Goal: Information Seeking & Learning: Learn about a topic

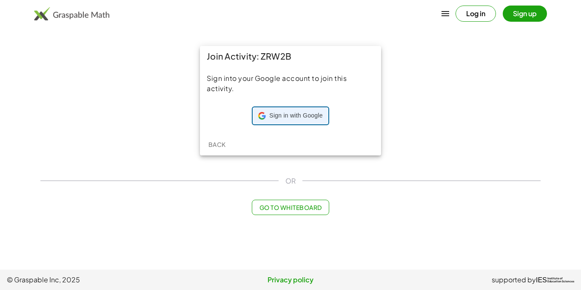
click at [306, 112] on span "Sign in with Google" at bounding box center [295, 115] width 53 height 9
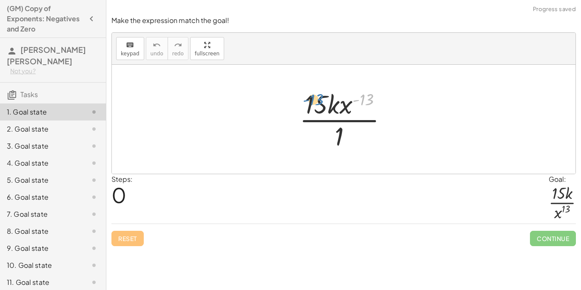
drag, startPoint x: 370, startPoint y: 97, endPoint x: 319, endPoint y: 97, distance: 51.0
click at [319, 97] on div at bounding box center [346, 118] width 103 height 65
drag, startPoint x: 367, startPoint y: 102, endPoint x: 344, endPoint y: 104, distance: 23.5
click at [344, 104] on div at bounding box center [346, 118] width 103 height 65
drag, startPoint x: 365, startPoint y: 101, endPoint x: 306, endPoint y: 105, distance: 59.2
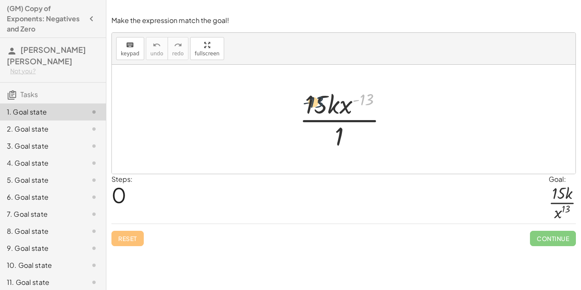
click at [306, 105] on div at bounding box center [346, 118] width 103 height 65
drag, startPoint x: 318, startPoint y: 105, endPoint x: 347, endPoint y: 143, distance: 47.6
click at [347, 143] on div at bounding box center [346, 118] width 103 height 65
drag, startPoint x: 341, startPoint y: 137, endPoint x: 317, endPoint y: 113, distance: 34.0
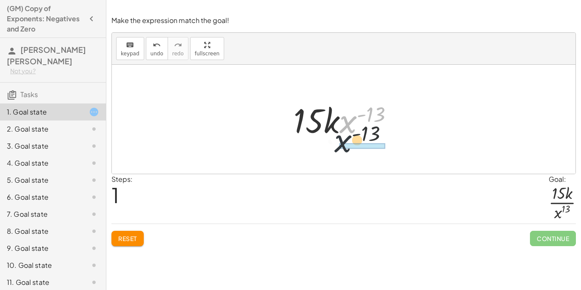
drag, startPoint x: 348, startPoint y: 125, endPoint x: 340, endPoint y: 147, distance: 23.8
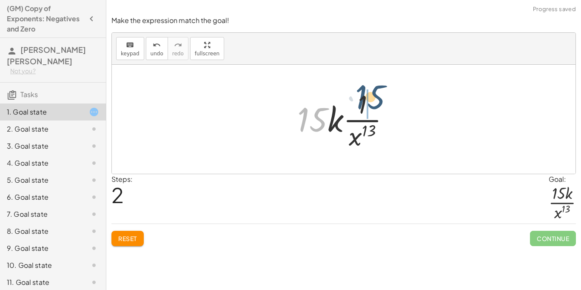
drag, startPoint x: 303, startPoint y: 119, endPoint x: 363, endPoint y: 97, distance: 64.6
click at [363, 97] on div at bounding box center [347, 118] width 108 height 65
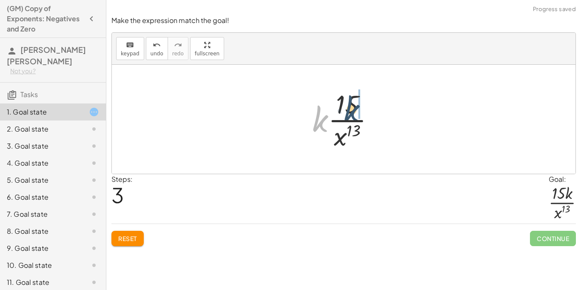
drag, startPoint x: 320, startPoint y: 121, endPoint x: 359, endPoint y: 107, distance: 41.8
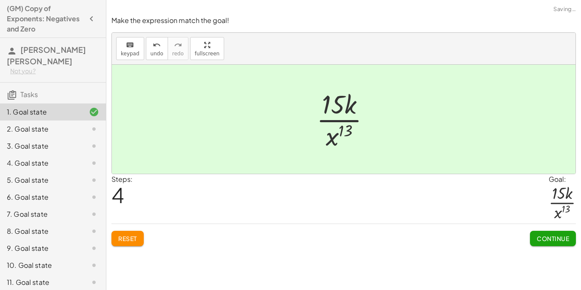
click at [548, 234] on button "Continue" at bounding box center [553, 237] width 46 height 15
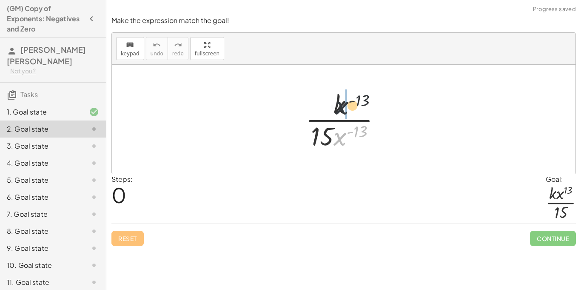
drag, startPoint x: 341, startPoint y: 138, endPoint x: 345, endPoint y: 100, distance: 38.0
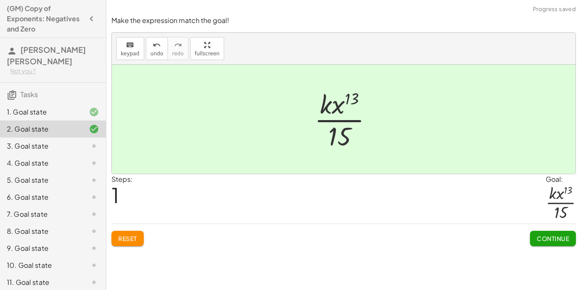
click at [547, 236] on span "Continue" at bounding box center [553, 238] width 32 height 8
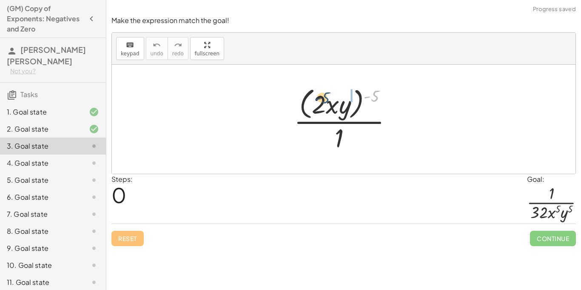
drag, startPoint x: 373, startPoint y: 96, endPoint x: 320, endPoint y: 98, distance: 53.2
click at [320, 98] on div at bounding box center [347, 118] width 114 height 69
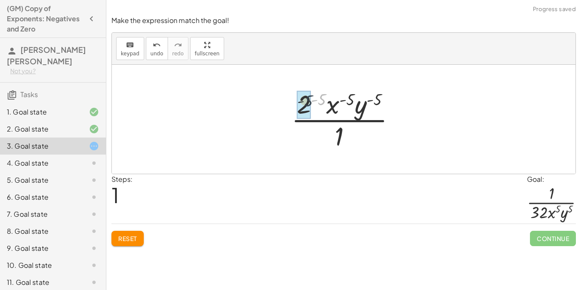
drag, startPoint x: 319, startPoint y: 97, endPoint x: 302, endPoint y: 98, distance: 17.1
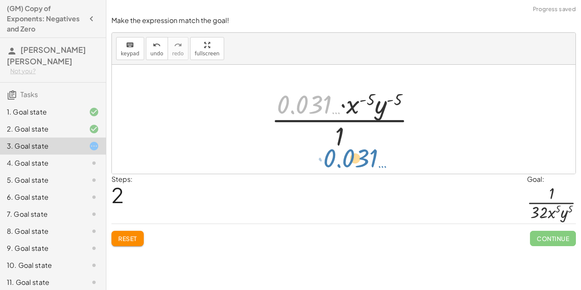
drag, startPoint x: 302, startPoint y: 104, endPoint x: 349, endPoint y: 159, distance: 72.6
click at [349, 159] on div "· ( · 2 · x · y ) ( - 5 ) · 1 · 2 ( - 5 ) · x ( - 5 ) · y ( - 5 ) · 1 · 0.031 ……" at bounding box center [344, 119] width 464 height 109
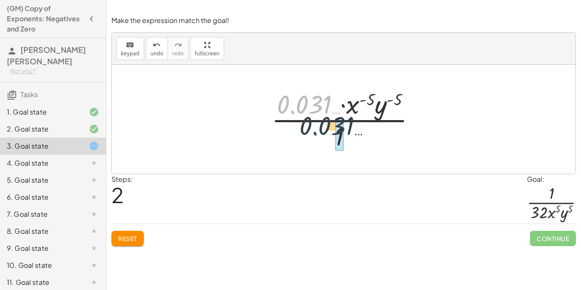
drag, startPoint x: 307, startPoint y: 107, endPoint x: 332, endPoint y: 133, distance: 35.8
click at [332, 133] on div at bounding box center [346, 118] width 159 height 65
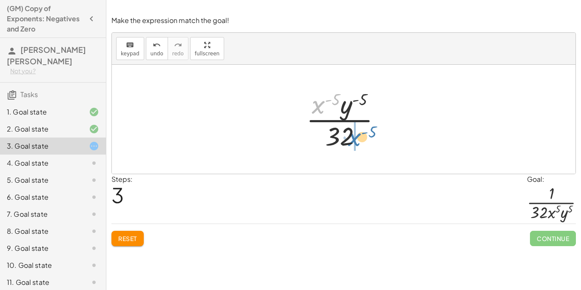
drag, startPoint x: 319, startPoint y: 109, endPoint x: 358, endPoint y: 143, distance: 51.2
click at [358, 143] on div at bounding box center [347, 118] width 90 height 65
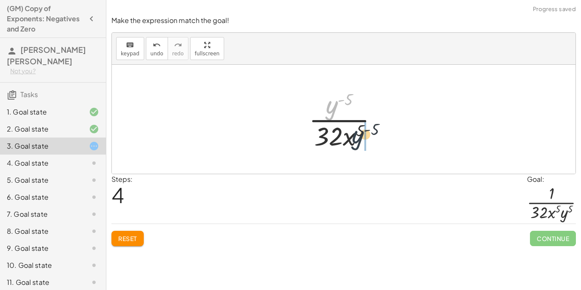
drag, startPoint x: 333, startPoint y: 104, endPoint x: 362, endPoint y: 138, distance: 44.0
click at [362, 138] on div at bounding box center [346, 118] width 84 height 65
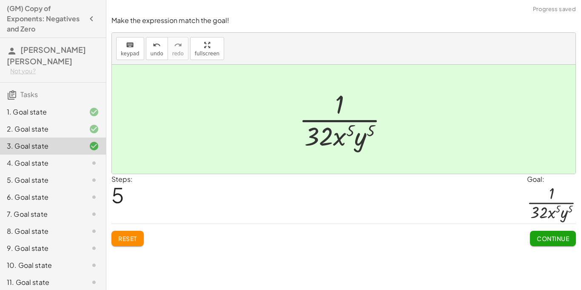
click at [558, 236] on span "Continue" at bounding box center [553, 238] width 32 height 8
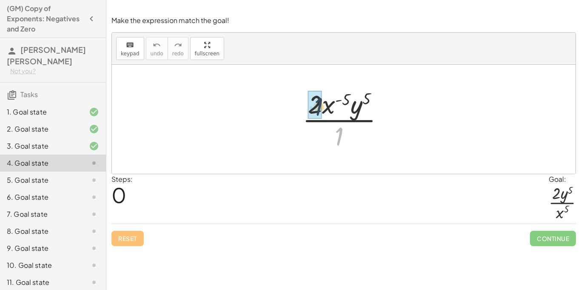
drag, startPoint x: 339, startPoint y: 141, endPoint x: 315, endPoint y: 108, distance: 41.3
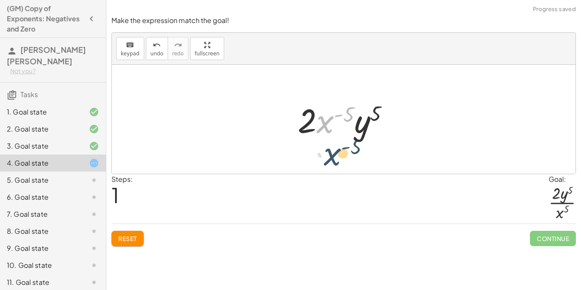
drag, startPoint x: 328, startPoint y: 120, endPoint x: 337, endPoint y: 156, distance: 36.7
click at [337, 156] on div "· 2 · x ( - 5 ) · y 5 · 1 · x ( - 5 ) · 2 · x ( - 5 ) · y 5" at bounding box center [344, 119] width 464 height 109
drag, startPoint x: 325, startPoint y: 126, endPoint x: 350, endPoint y: 165, distance: 46.4
click at [350, 165] on div "· 2 · x ( - 5 ) · y 5 · 1 · x ( - 5 ) · 2 · x ( - 5 ) · y 5" at bounding box center [344, 119] width 464 height 109
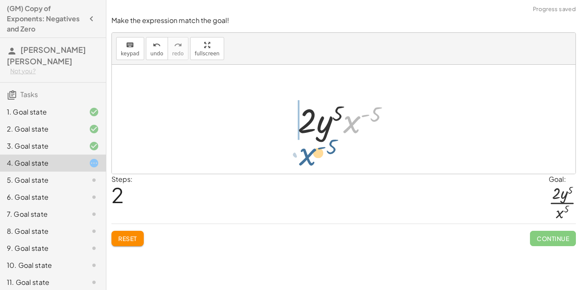
drag, startPoint x: 347, startPoint y: 127, endPoint x: 301, endPoint y: 159, distance: 55.9
click at [301, 159] on div "· 2 · x ( - 5 ) · y 5 · 1 · 2 · x ( - 5 ) · y 5 · x ( - 5 ) · 2 · x ( - 5 ) · y…" at bounding box center [344, 119] width 464 height 109
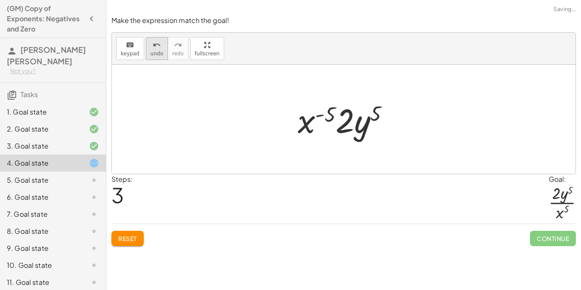
click at [146, 47] on button "undo undo" at bounding box center [157, 48] width 22 height 23
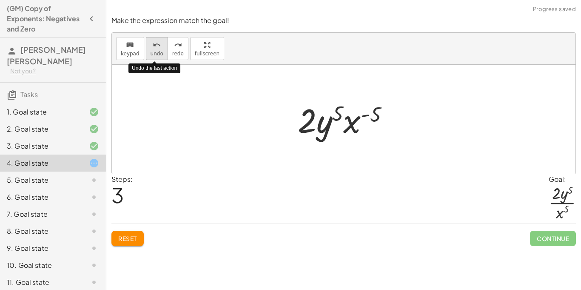
click at [151, 48] on div "undo" at bounding box center [157, 45] width 13 height 10
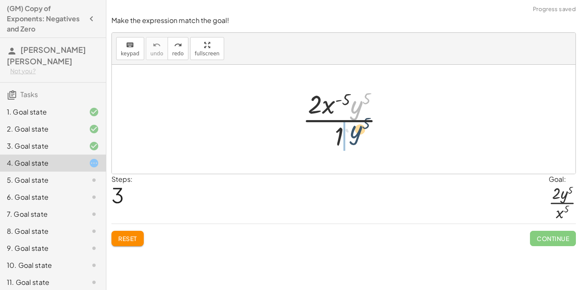
drag, startPoint x: 356, startPoint y: 105, endPoint x: 356, endPoint y: 131, distance: 25.1
click at [356, 131] on div at bounding box center [346, 118] width 97 height 65
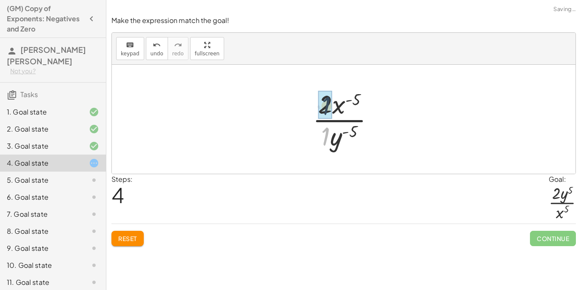
drag, startPoint x: 326, startPoint y: 134, endPoint x: 327, endPoint y: 97, distance: 36.6
drag, startPoint x: 327, startPoint y: 147, endPoint x: 346, endPoint y: 110, distance: 41.8
click at [346, 110] on div at bounding box center [346, 118] width 77 height 65
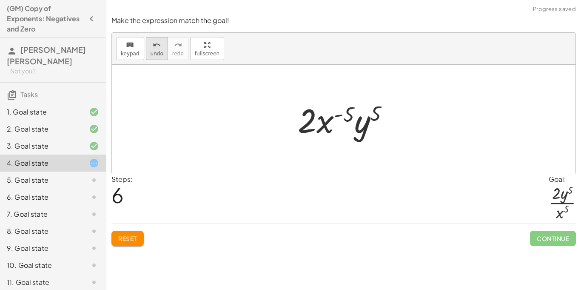
click at [156, 56] on span "undo" at bounding box center [157, 54] width 13 height 6
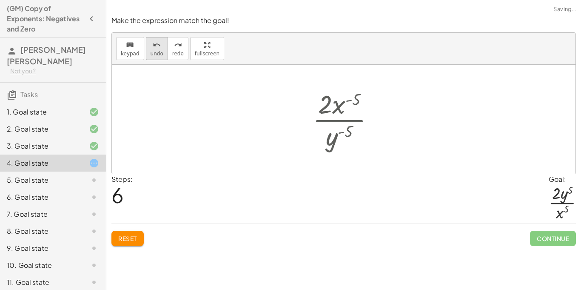
click at [156, 56] on span "undo" at bounding box center [157, 54] width 13 height 6
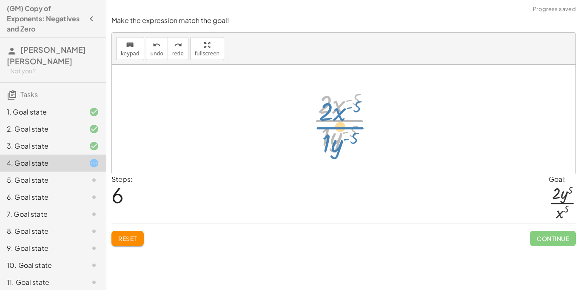
drag, startPoint x: 335, startPoint y: 114, endPoint x: 335, endPoint y: 118, distance: 4.7
click at [335, 118] on div at bounding box center [346, 118] width 77 height 65
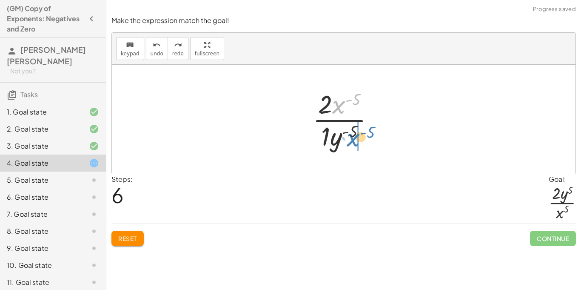
drag, startPoint x: 340, startPoint y: 105, endPoint x: 352, endPoint y: 152, distance: 47.8
click at [352, 152] on div "· 2 · x ( - 5 ) · y 5 · 1 · x ( - 5 ) · 2 · x ( - 5 ) · 1 · y ( - 5 )" at bounding box center [344, 119] width 88 height 70
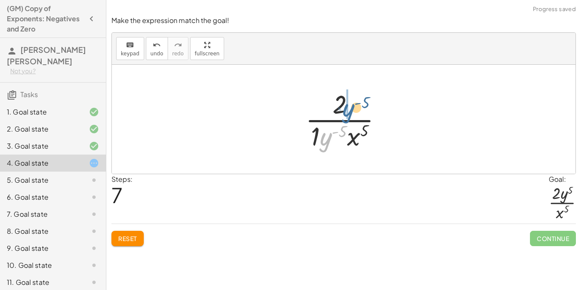
drag, startPoint x: 325, startPoint y: 140, endPoint x: 350, endPoint y: 110, distance: 39.3
click at [350, 110] on div at bounding box center [347, 118] width 92 height 65
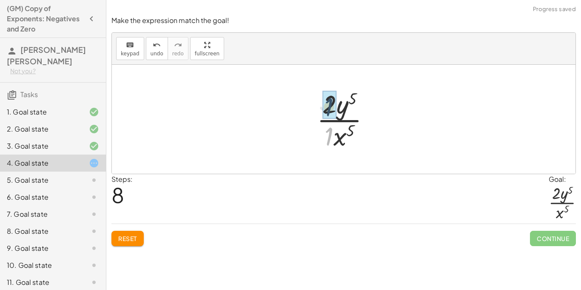
drag, startPoint x: 329, startPoint y: 136, endPoint x: 328, endPoint y: 106, distance: 30.2
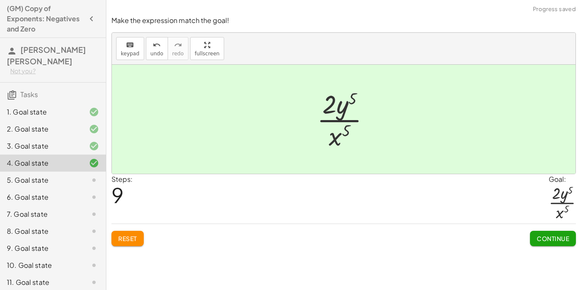
click at [552, 240] on span "Continue" at bounding box center [553, 238] width 32 height 8
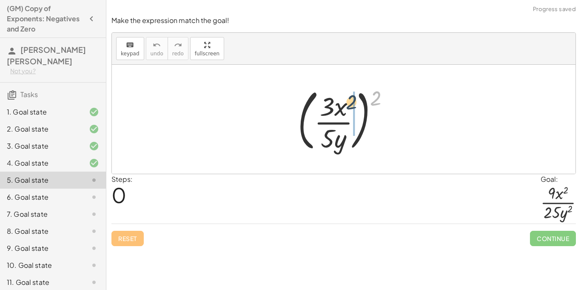
drag, startPoint x: 377, startPoint y: 100, endPoint x: 350, endPoint y: 108, distance: 28.5
click at [350, 108] on div at bounding box center [346, 119] width 107 height 71
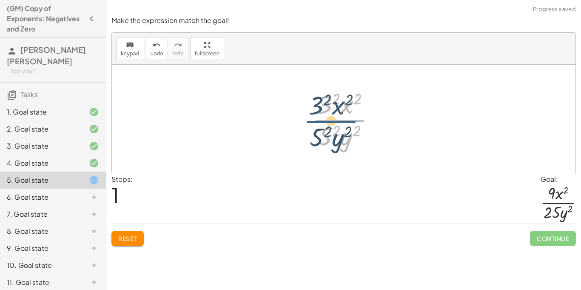
click at [328, 125] on div at bounding box center [346, 118] width 79 height 65
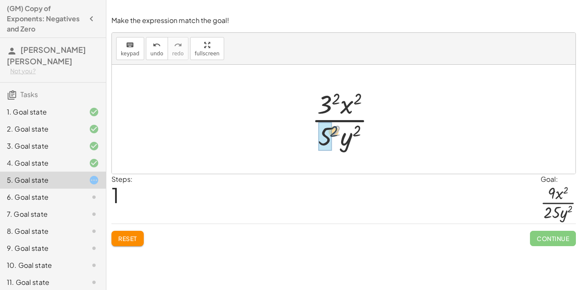
drag, startPoint x: 337, startPoint y: 129, endPoint x: 329, endPoint y: 131, distance: 7.9
drag, startPoint x: 336, startPoint y: 101, endPoint x: 327, endPoint y: 104, distance: 10.2
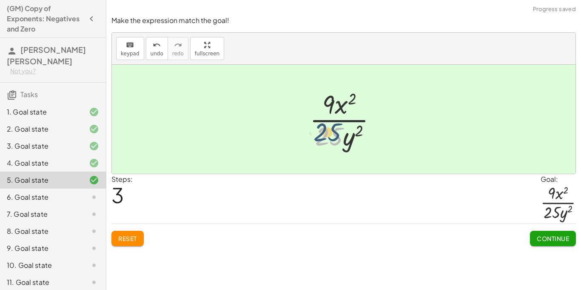
click at [330, 130] on div at bounding box center [346, 118] width 82 height 65
drag, startPoint x: 327, startPoint y: 105, endPoint x: 326, endPoint y: 136, distance: 30.6
click at [326, 136] on div at bounding box center [346, 118] width 82 height 65
drag, startPoint x: 332, startPoint y: 97, endPoint x: 330, endPoint y: 141, distance: 43.9
click at [330, 141] on div at bounding box center [346, 118] width 82 height 65
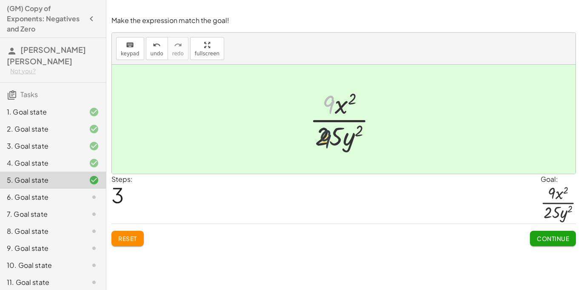
drag, startPoint x: 329, startPoint y: 103, endPoint x: 326, endPoint y: 139, distance: 35.9
click at [326, 139] on div at bounding box center [346, 118] width 82 height 65
drag, startPoint x: 326, startPoint y: 139, endPoint x: 322, endPoint y: 115, distance: 24.1
click at [322, 115] on div at bounding box center [346, 118] width 82 height 65
click at [329, 101] on div at bounding box center [346, 118] width 82 height 65
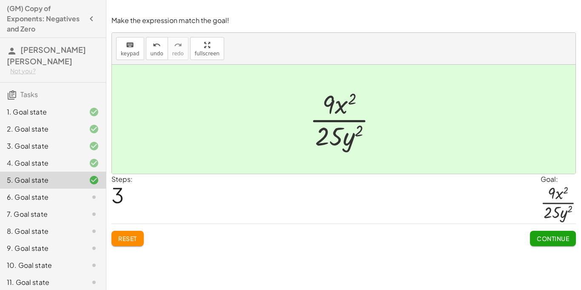
click at [552, 236] on span "Continue" at bounding box center [553, 238] width 32 height 8
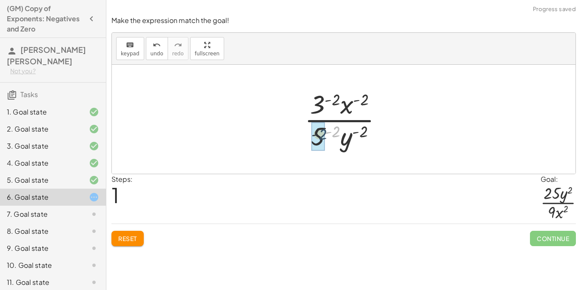
drag, startPoint x: 337, startPoint y: 128, endPoint x: 322, endPoint y: 132, distance: 15.4
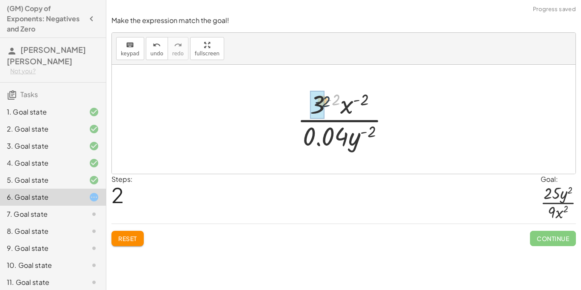
drag, startPoint x: 335, startPoint y: 97, endPoint x: 323, endPoint y: 99, distance: 12.2
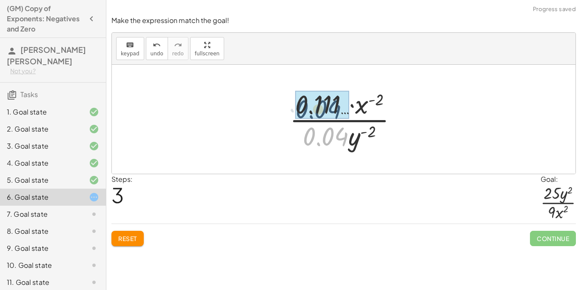
drag, startPoint x: 322, startPoint y: 134, endPoint x: 314, endPoint y: 107, distance: 28.8
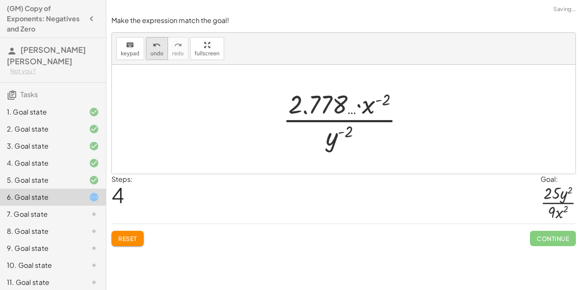
click at [151, 55] on span "undo" at bounding box center [157, 54] width 13 height 6
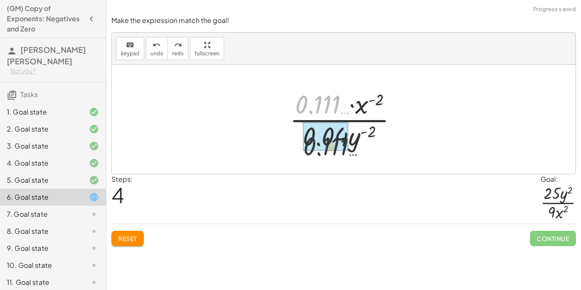
drag, startPoint x: 298, startPoint y: 102, endPoint x: 307, endPoint y: 147, distance: 46.0
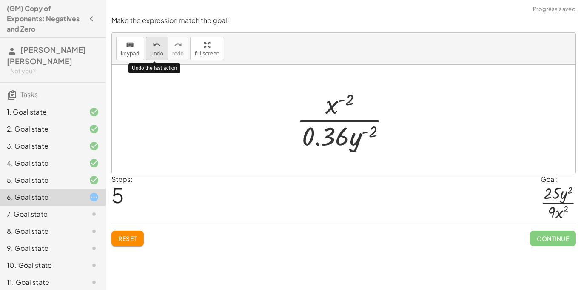
click at [161, 49] on button "undo undo" at bounding box center [157, 48] width 22 height 23
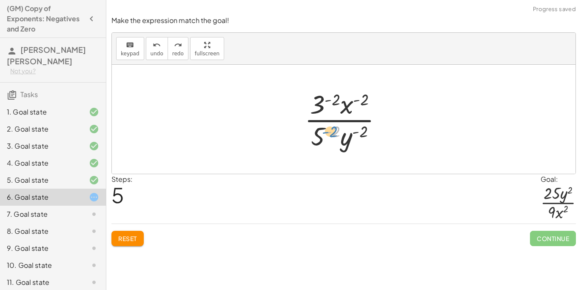
click at [336, 128] on div at bounding box center [346, 118] width 93 height 65
drag, startPoint x: 321, startPoint y: 137, endPoint x: 320, endPoint y: 105, distance: 32.3
click at [320, 105] on div at bounding box center [346, 118] width 93 height 65
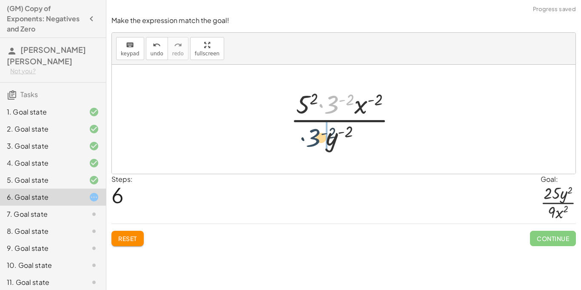
drag, startPoint x: 330, startPoint y: 104, endPoint x: 308, endPoint y: 143, distance: 44.4
click at [308, 143] on div at bounding box center [346, 118] width 121 height 65
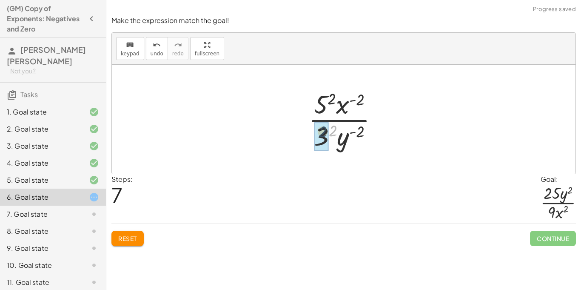
drag, startPoint x: 332, startPoint y: 133, endPoint x: 319, endPoint y: 134, distance: 13.2
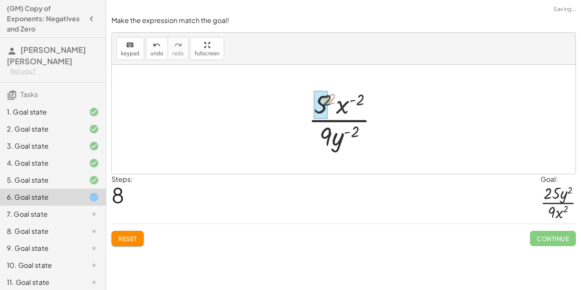
drag, startPoint x: 331, startPoint y: 102, endPoint x: 321, endPoint y: 105, distance: 10.6
drag, startPoint x: 347, startPoint y: 109, endPoint x: 359, endPoint y: 146, distance: 38.7
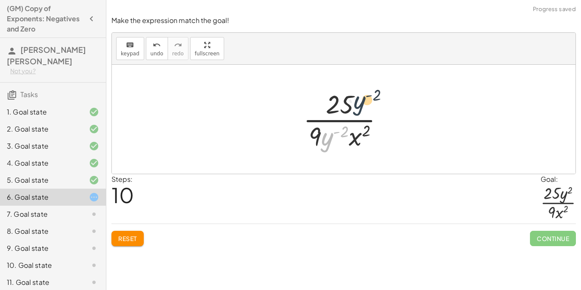
drag, startPoint x: 327, startPoint y: 141, endPoint x: 375, endPoint y: 82, distance: 75.3
click at [375, 82] on div "( · 3 · x · 5 · y ) ( - 2 ) · 3 ( - 2 ) · x ( - 2 ) · 5 ( - 2 ) · y ( - 2 ) · 5…" at bounding box center [344, 119] width 464 height 109
drag, startPoint x: 324, startPoint y: 140, endPoint x: 344, endPoint y: 111, distance: 34.6
click at [344, 111] on div at bounding box center [347, 118] width 96 height 65
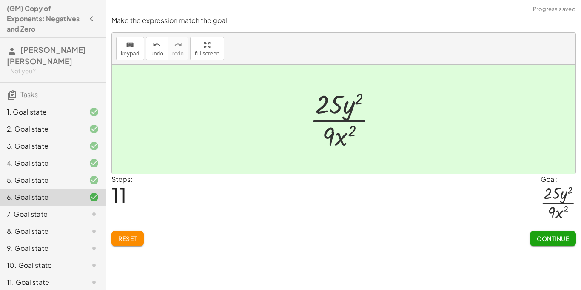
click at [546, 239] on span "Continue" at bounding box center [553, 238] width 32 height 8
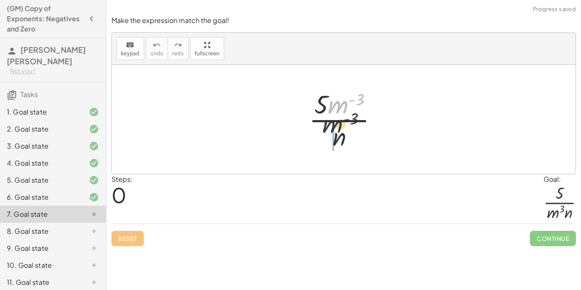
drag, startPoint x: 340, startPoint y: 110, endPoint x: 329, endPoint y: 145, distance: 37.0
click at [329, 145] on div at bounding box center [346, 118] width 84 height 65
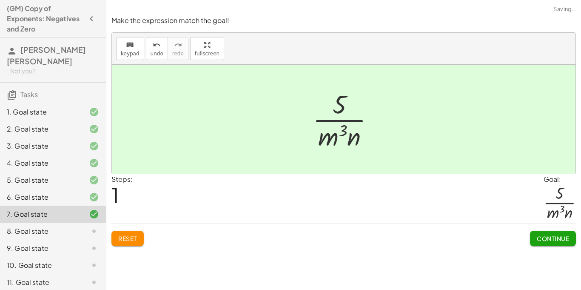
click at [545, 237] on span "Continue" at bounding box center [553, 238] width 32 height 8
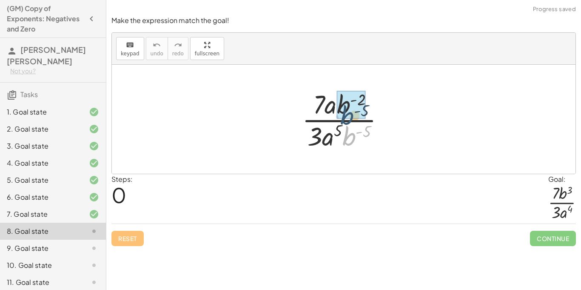
drag, startPoint x: 352, startPoint y: 139, endPoint x: 349, endPoint y: 115, distance: 24.5
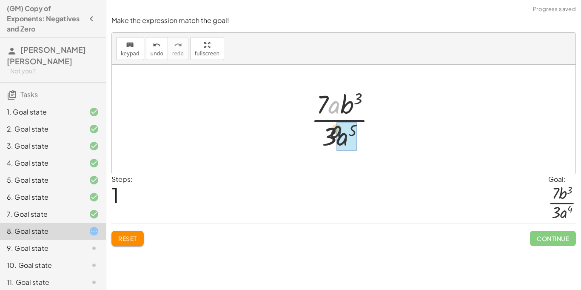
drag, startPoint x: 335, startPoint y: 105, endPoint x: 339, endPoint y: 138, distance: 32.7
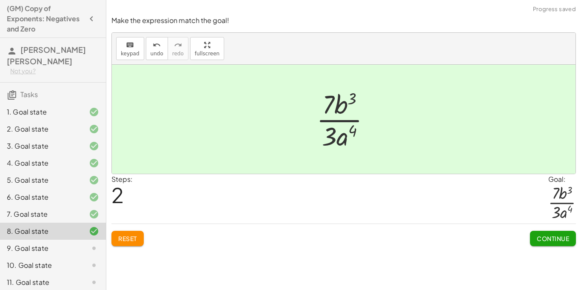
click at [546, 236] on span "Continue" at bounding box center [553, 238] width 32 height 8
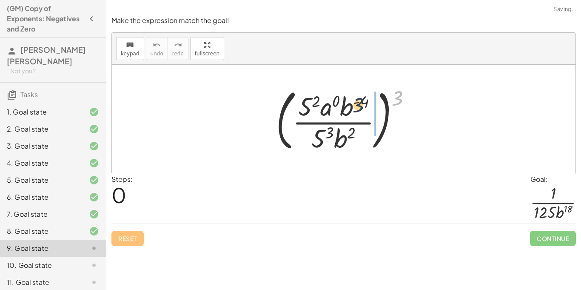
drag, startPoint x: 402, startPoint y: 98, endPoint x: 359, endPoint y: 107, distance: 43.9
click at [359, 107] on div at bounding box center [347, 119] width 151 height 71
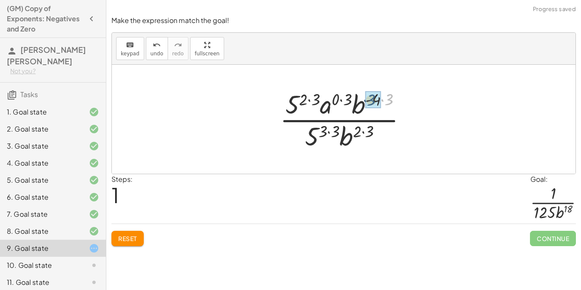
drag, startPoint x: 388, startPoint y: 97, endPoint x: 375, endPoint y: 98, distance: 13.2
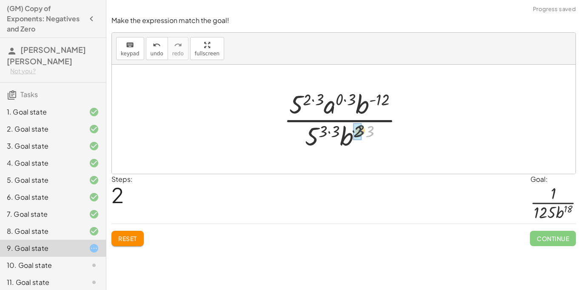
drag, startPoint x: 370, startPoint y: 126, endPoint x: 359, endPoint y: 125, distance: 11.5
drag, startPoint x: 350, startPoint y: 100, endPoint x: 341, endPoint y: 101, distance: 9.0
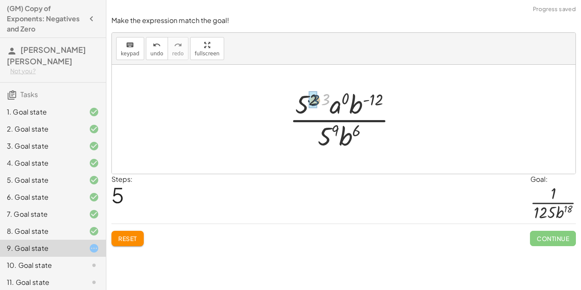
drag, startPoint x: 323, startPoint y: 98, endPoint x: 312, endPoint y: 99, distance: 10.7
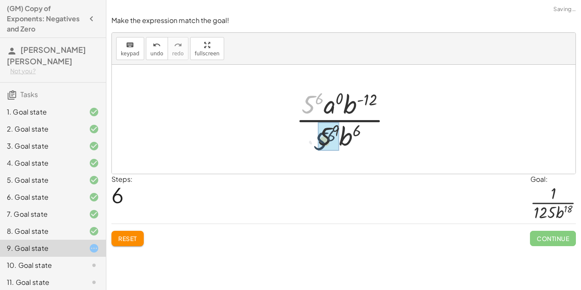
drag, startPoint x: 308, startPoint y: 101, endPoint x: 320, endPoint y: 139, distance: 39.3
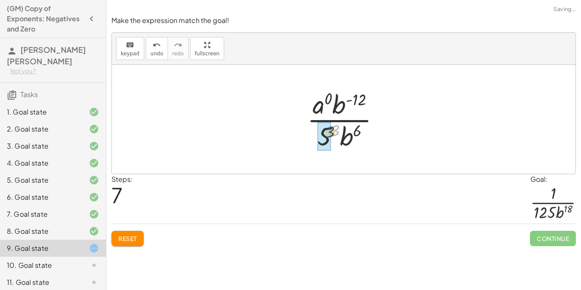
drag, startPoint x: 336, startPoint y: 129, endPoint x: 326, endPoint y: 131, distance: 9.6
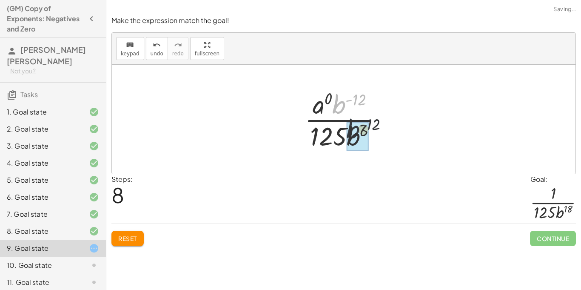
drag, startPoint x: 340, startPoint y: 103, endPoint x: 357, endPoint y: 135, distance: 36.1
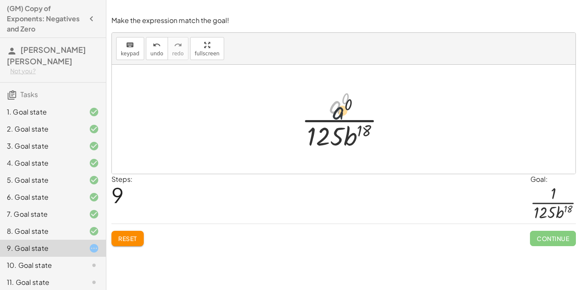
drag, startPoint x: 336, startPoint y: 109, endPoint x: 360, endPoint y: 146, distance: 44.1
click at [360, 146] on div at bounding box center [346, 118] width 99 height 65
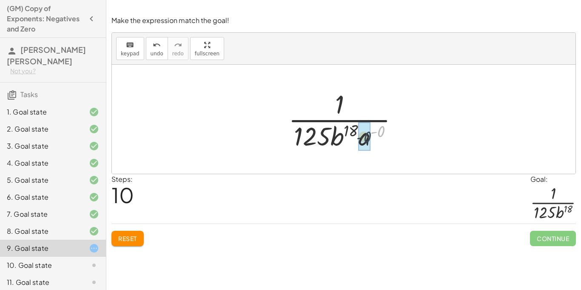
drag, startPoint x: 382, startPoint y: 132, endPoint x: 367, endPoint y: 138, distance: 16.0
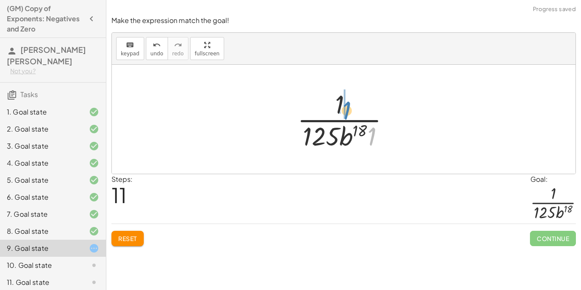
drag, startPoint x: 370, startPoint y: 130, endPoint x: 343, endPoint y: 97, distance: 42.3
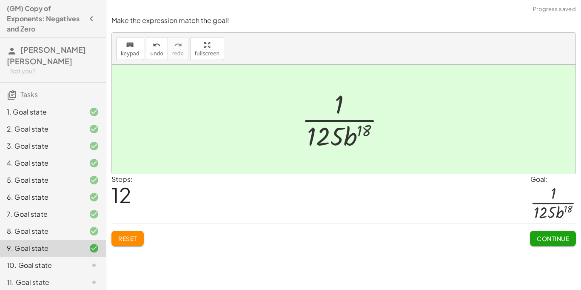
click at [547, 238] on span "Continue" at bounding box center [553, 238] width 32 height 8
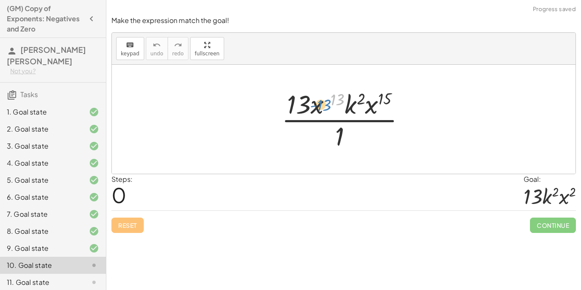
drag, startPoint x: 336, startPoint y: 100, endPoint x: 325, endPoint y: 103, distance: 11.0
click at [325, 103] on div at bounding box center [346, 118] width 139 height 65
drag, startPoint x: 316, startPoint y: 108, endPoint x: 378, endPoint y: 109, distance: 62.5
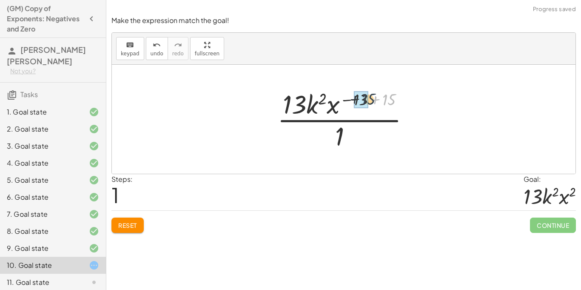
drag, startPoint x: 386, startPoint y: 99, endPoint x: 360, endPoint y: 98, distance: 25.5
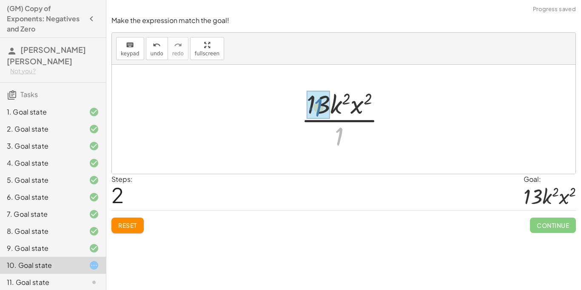
drag, startPoint x: 339, startPoint y: 140, endPoint x: 319, endPoint y: 111, distance: 36.0
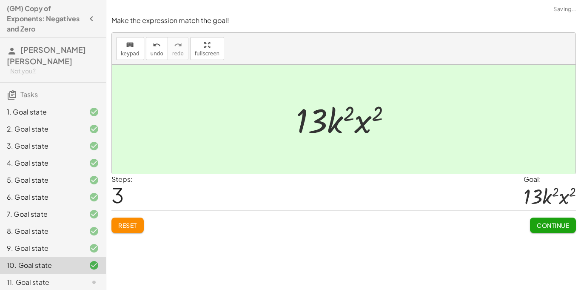
click at [555, 223] on span "Continue" at bounding box center [553, 225] width 32 height 8
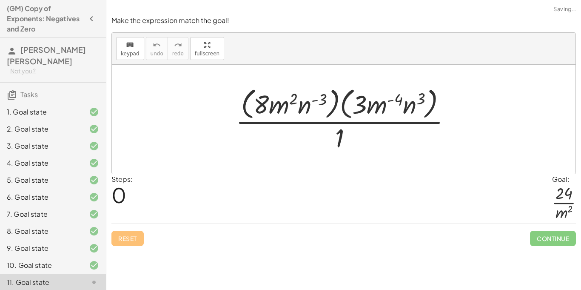
scroll to position [113, 0]
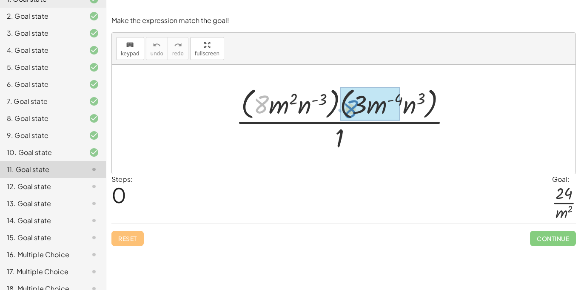
drag, startPoint x: 258, startPoint y: 105, endPoint x: 347, endPoint y: 108, distance: 89.8
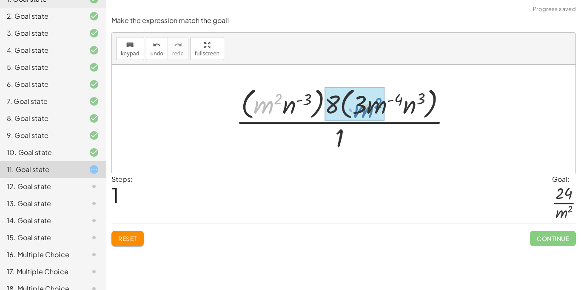
drag, startPoint x: 266, startPoint y: 105, endPoint x: 373, endPoint y: 108, distance: 106.4
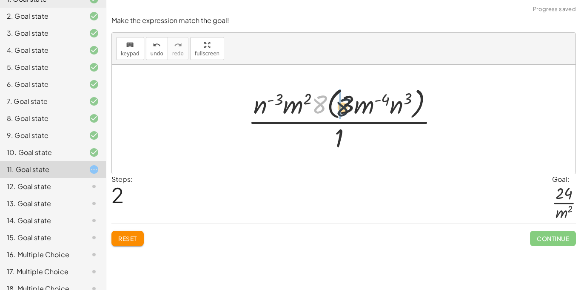
drag, startPoint x: 313, startPoint y: 105, endPoint x: 344, endPoint y: 108, distance: 31.2
click at [344, 108] on div at bounding box center [347, 118] width 206 height 69
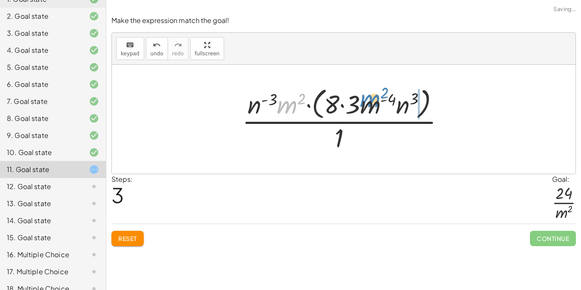
drag, startPoint x: 291, startPoint y: 101, endPoint x: 375, endPoint y: 99, distance: 84.2
click at [375, 99] on div at bounding box center [347, 118] width 218 height 69
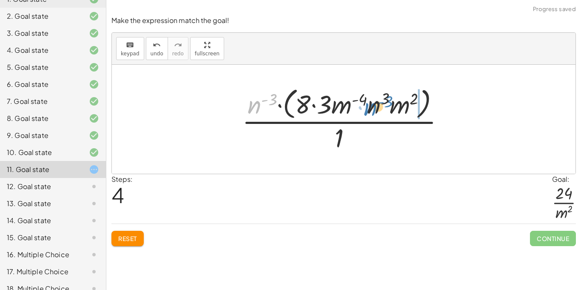
drag, startPoint x: 257, startPoint y: 101, endPoint x: 373, endPoint y: 102, distance: 116.1
click at [373, 102] on div at bounding box center [347, 118] width 218 height 69
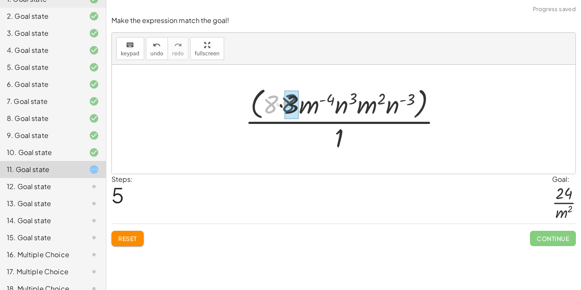
drag, startPoint x: 269, startPoint y: 105, endPoint x: 287, endPoint y: 104, distance: 18.8
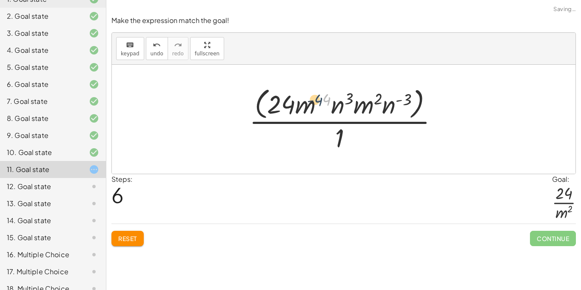
click at [324, 102] on div at bounding box center [347, 118] width 204 height 69
drag, startPoint x: 366, startPoint y: 108, endPoint x: 311, endPoint y: 107, distance: 54.5
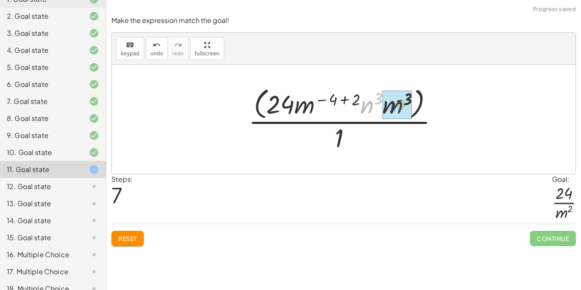
drag, startPoint x: 361, startPoint y: 109, endPoint x: 395, endPoint y: 109, distance: 33.6
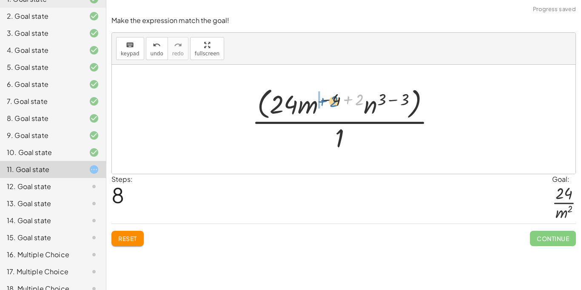
drag, startPoint x: 360, startPoint y: 96, endPoint x: 334, endPoint y: 98, distance: 25.6
click at [334, 98] on div at bounding box center [346, 118] width 199 height 69
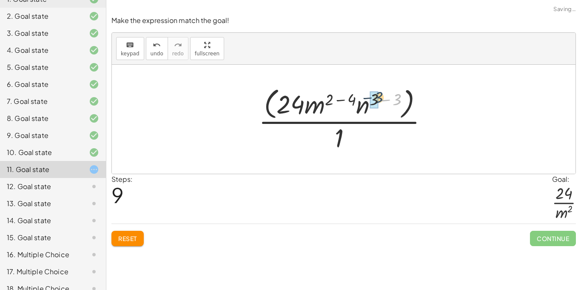
drag, startPoint x: 395, startPoint y: 100, endPoint x: 378, endPoint y: 98, distance: 17.6
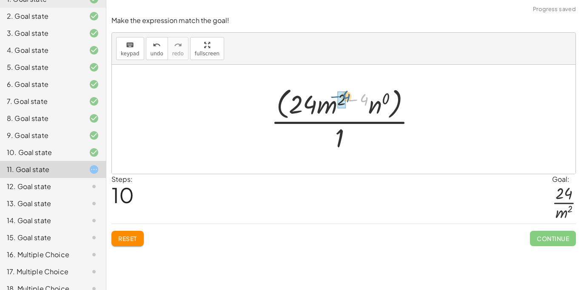
drag, startPoint x: 362, startPoint y: 102, endPoint x: 342, endPoint y: 100, distance: 19.7
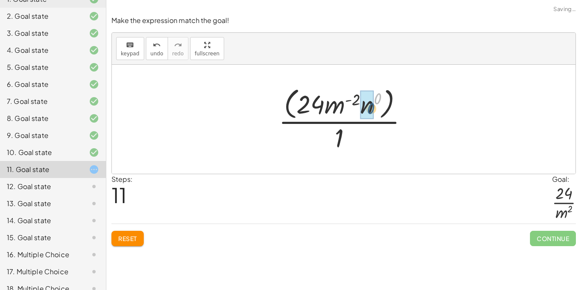
drag, startPoint x: 379, startPoint y: 100, endPoint x: 370, endPoint y: 111, distance: 14.8
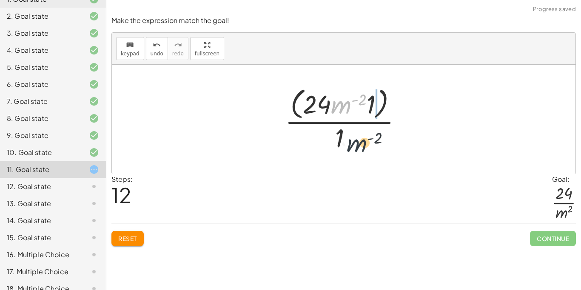
drag, startPoint x: 341, startPoint y: 109, endPoint x: 357, endPoint y: 150, distance: 43.5
click at [357, 150] on div at bounding box center [347, 118] width 132 height 69
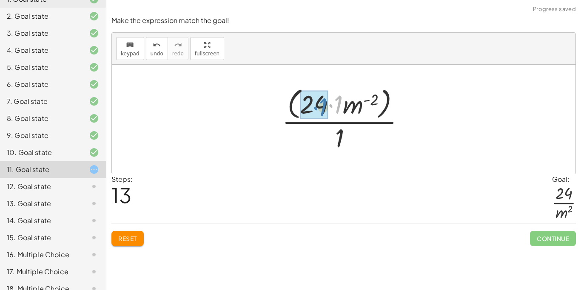
drag, startPoint x: 339, startPoint y: 108, endPoint x: 319, endPoint y: 108, distance: 20.8
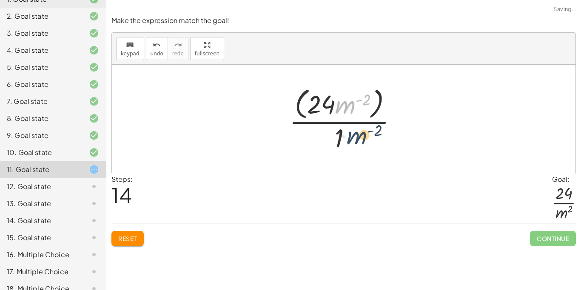
drag, startPoint x: 342, startPoint y: 106, endPoint x: 353, endPoint y: 137, distance: 33.1
click at [353, 137] on div at bounding box center [346, 118] width 123 height 69
drag, startPoint x: 347, startPoint y: 102, endPoint x: 342, endPoint y: 140, distance: 37.8
click at [342, 140] on div at bounding box center [346, 118] width 123 height 69
drag, startPoint x: 344, startPoint y: 107, endPoint x: 340, endPoint y: 153, distance: 45.7
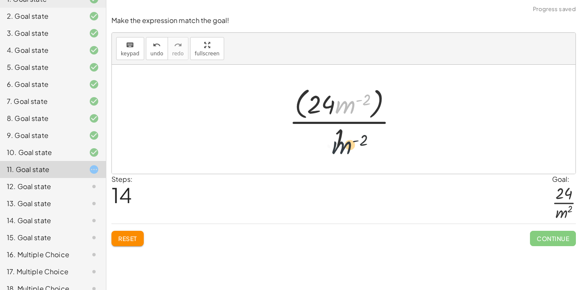
click at [340, 153] on div at bounding box center [346, 118] width 123 height 69
drag, startPoint x: 347, startPoint y: 106, endPoint x: 341, endPoint y: 140, distance: 34.0
click at [341, 140] on div at bounding box center [346, 118] width 123 height 69
drag, startPoint x: 349, startPoint y: 107, endPoint x: 338, endPoint y: 133, distance: 27.9
click at [338, 133] on div at bounding box center [346, 118] width 123 height 69
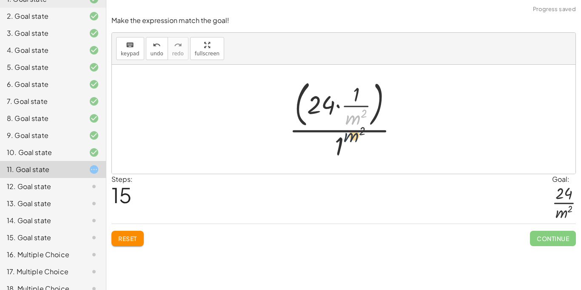
drag, startPoint x: 356, startPoint y: 119, endPoint x: 353, endPoint y: 140, distance: 21.8
click at [353, 140] on div at bounding box center [347, 119] width 124 height 86
drag, startPoint x: 362, startPoint y: 100, endPoint x: 344, endPoint y: 140, distance: 44.5
click at [344, 140] on div at bounding box center [347, 119] width 124 height 86
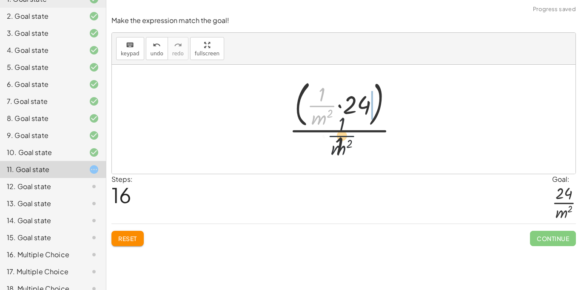
drag, startPoint x: 323, startPoint y: 108, endPoint x: 346, endPoint y: 144, distance: 43.2
click at [346, 144] on div at bounding box center [347, 119] width 124 height 86
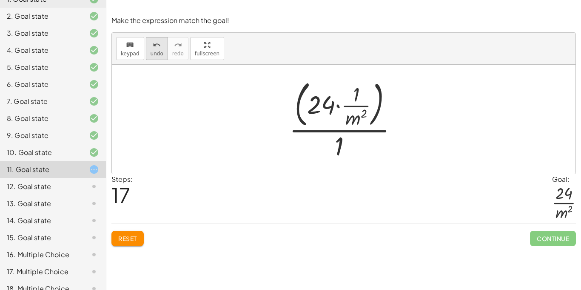
click at [158, 54] on span "undo" at bounding box center [157, 54] width 13 height 6
click at [158, 55] on span "undo" at bounding box center [157, 54] width 13 height 6
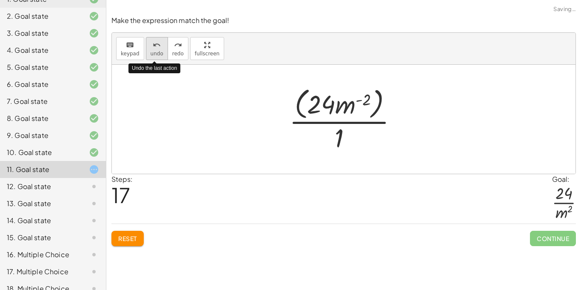
click at [158, 55] on span "undo" at bounding box center [157, 54] width 13 height 6
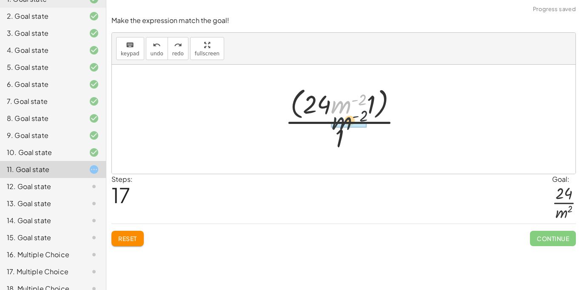
drag, startPoint x: 344, startPoint y: 108, endPoint x: 345, endPoint y: 129, distance: 20.9
click at [345, 129] on div at bounding box center [347, 118] width 132 height 69
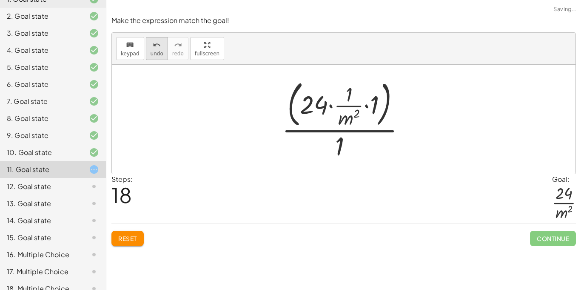
click at [153, 43] on icon "undo" at bounding box center [157, 45] width 8 height 10
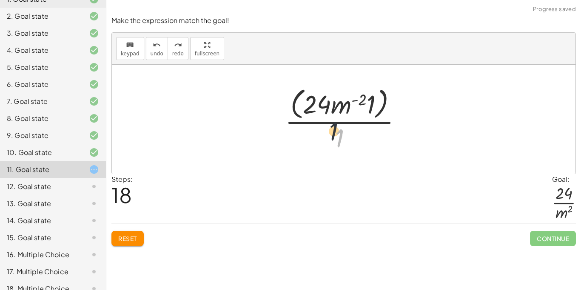
drag, startPoint x: 337, startPoint y: 134, endPoint x: 319, endPoint y: 110, distance: 29.8
click at [319, 110] on div at bounding box center [347, 118] width 132 height 69
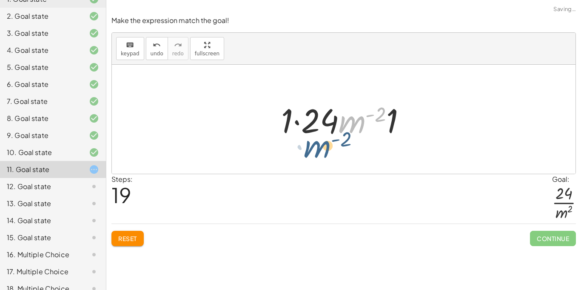
drag, startPoint x: 357, startPoint y: 129, endPoint x: 321, endPoint y: 154, distance: 43.9
click at [321, 154] on div "· ( · 8 · m 2 · n ( - 3 ) ) · ( · 3 · m ( - 4 ) · n 3 ) · 1 · ( · m 2 · n ( - 3…" at bounding box center [344, 119] width 464 height 109
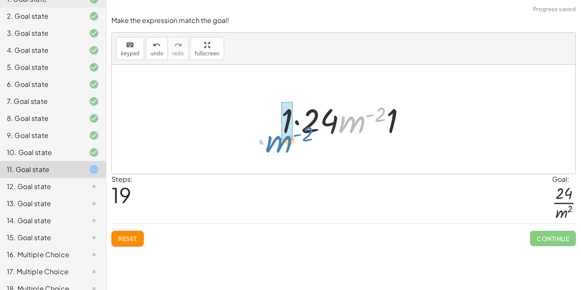
drag, startPoint x: 349, startPoint y: 125, endPoint x: 275, endPoint y: 145, distance: 76.6
click at [275, 145] on div "· ( · 8 · m 2 · n ( - 3 ) ) · ( · 3 · m ( - 4 ) · n 3 ) · 1 · ( · m 2 · n ( - 3…" at bounding box center [344, 119] width 464 height 109
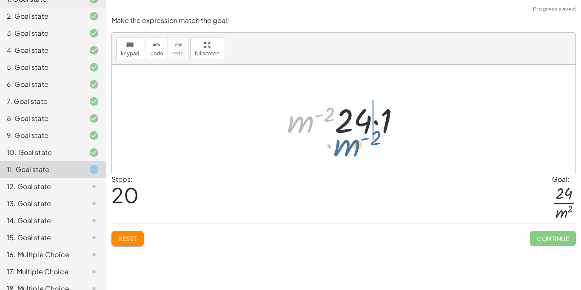
drag, startPoint x: 300, startPoint y: 125, endPoint x: 351, endPoint y: 148, distance: 56.1
click at [351, 148] on div "· ( · 8 · m 2 · n ( - 3 ) ) · ( · 3 · m ( - 4 ) · n 3 ) · 1 · ( · m 2 · n ( - 3…" at bounding box center [344, 119] width 464 height 109
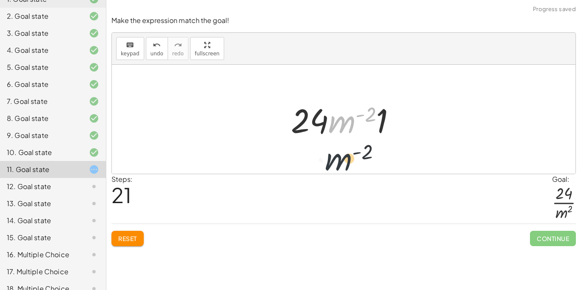
drag, startPoint x: 351, startPoint y: 125, endPoint x: 347, endPoint y: 165, distance: 39.3
click at [347, 165] on div "· ( · 8 · m 2 · n ( - 3 ) ) · ( · 3 · m ( - 4 ) · n 3 ) · 1 · ( · m 2 · n ( - 3…" at bounding box center [344, 119] width 464 height 109
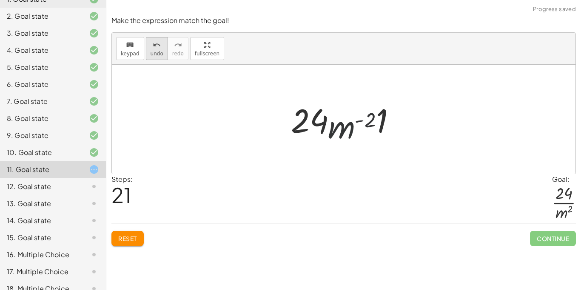
click at [160, 51] on span "undo" at bounding box center [157, 54] width 13 height 6
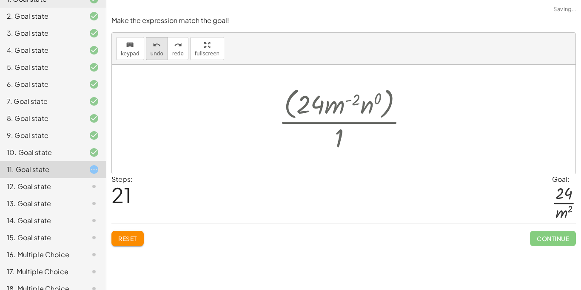
click at [160, 51] on span "undo" at bounding box center [157, 54] width 13 height 6
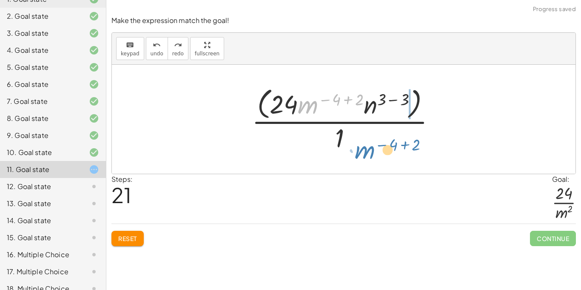
drag, startPoint x: 306, startPoint y: 106, endPoint x: 357, endPoint y: 145, distance: 64.6
click at [357, 145] on div at bounding box center [346, 118] width 199 height 69
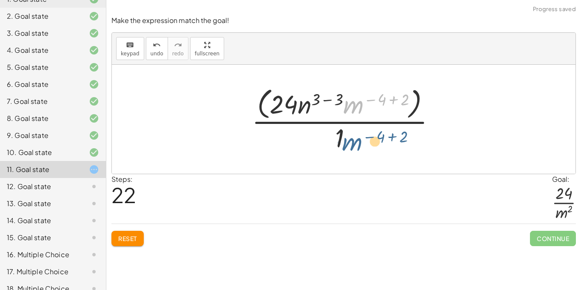
drag, startPoint x: 355, startPoint y: 108, endPoint x: 354, endPoint y: 142, distance: 34.5
click at [354, 142] on div at bounding box center [346, 118] width 199 height 69
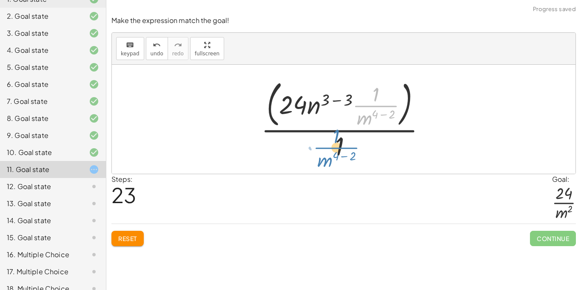
drag, startPoint x: 354, startPoint y: 106, endPoint x: 317, endPoint y: 146, distance: 55.1
click at [317, 146] on div at bounding box center [347, 119] width 180 height 86
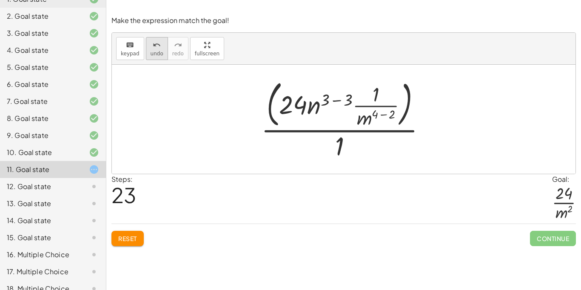
click at [153, 42] on icon "undo" at bounding box center [157, 45] width 8 height 10
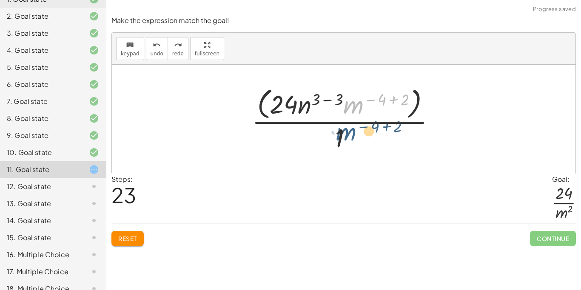
drag, startPoint x: 347, startPoint y: 110, endPoint x: 338, endPoint y: 142, distance: 33.4
click at [338, 142] on div at bounding box center [346, 118] width 199 height 69
drag, startPoint x: 354, startPoint y: 107, endPoint x: 354, endPoint y: 131, distance: 24.7
click at [354, 131] on div at bounding box center [346, 118] width 199 height 69
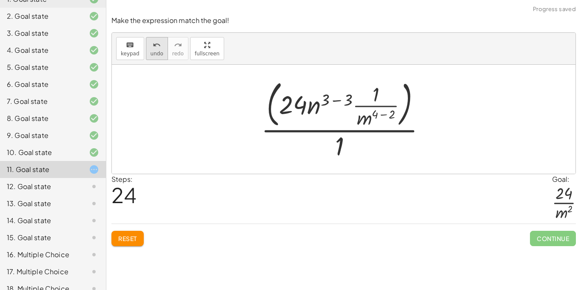
click at [147, 46] on button "undo undo" at bounding box center [157, 48] width 22 height 23
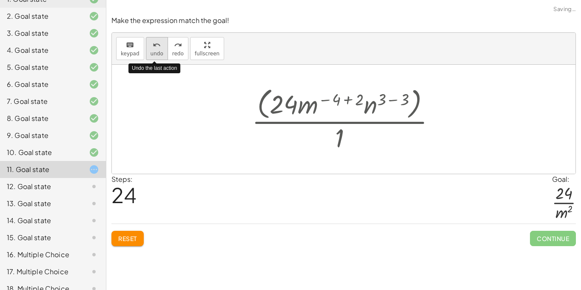
click at [147, 46] on button "undo undo" at bounding box center [157, 48] width 22 height 23
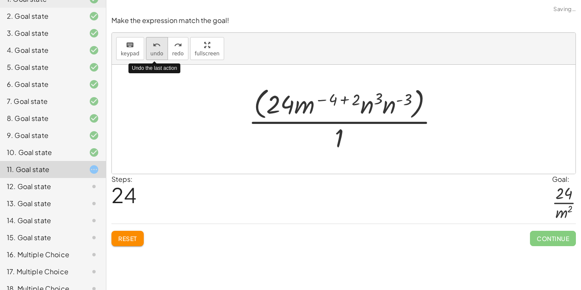
click at [147, 46] on button "undo undo" at bounding box center [157, 48] width 22 height 23
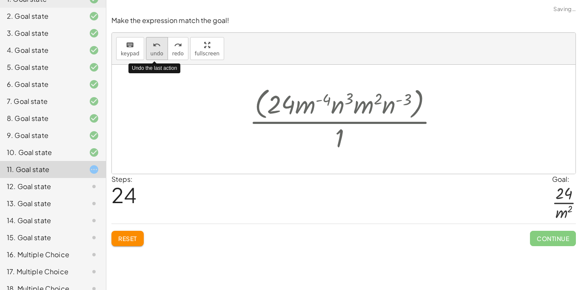
click at [147, 46] on button "undo undo" at bounding box center [157, 48] width 22 height 23
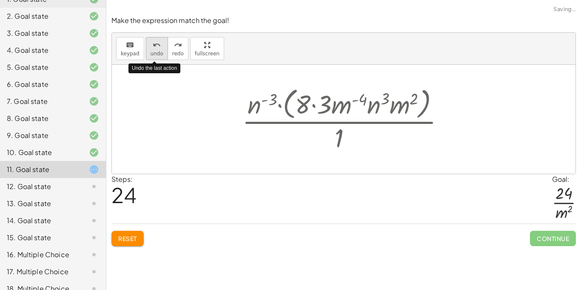
click at [147, 46] on button "undo undo" at bounding box center [157, 48] width 22 height 23
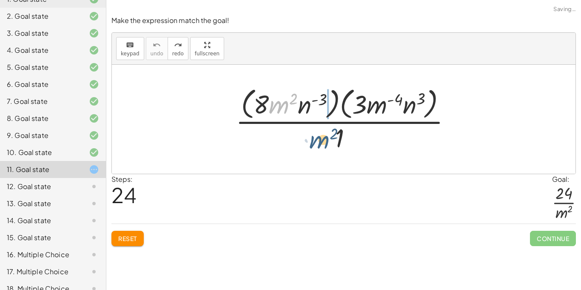
drag, startPoint x: 273, startPoint y: 113, endPoint x: 323, endPoint y: 153, distance: 63.2
click at [323, 153] on div at bounding box center [346, 118] width 231 height 69
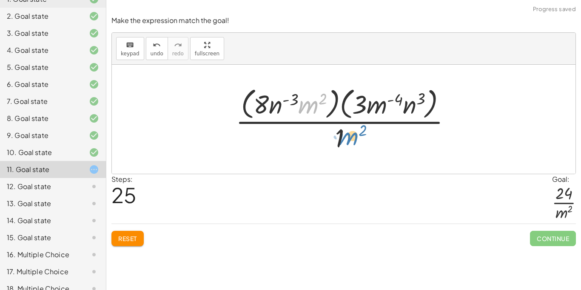
drag, startPoint x: 311, startPoint y: 98, endPoint x: 351, endPoint y: 131, distance: 51.7
click at [351, 131] on div at bounding box center [346, 118] width 231 height 69
drag, startPoint x: 309, startPoint y: 108, endPoint x: 339, endPoint y: 141, distance: 44.3
click at [339, 141] on div at bounding box center [346, 118] width 231 height 69
drag, startPoint x: 321, startPoint y: 122, endPoint x: 340, endPoint y: 138, distance: 24.7
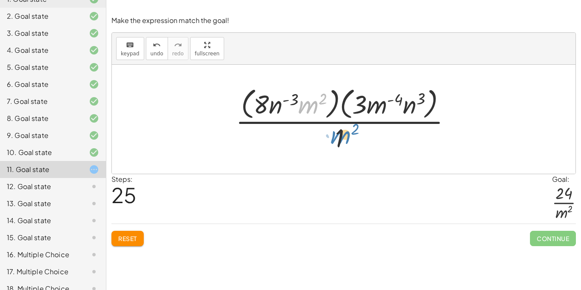
click at [340, 138] on div at bounding box center [346, 118] width 231 height 69
drag, startPoint x: 305, startPoint y: 98, endPoint x: 332, endPoint y: 99, distance: 26.4
click at [332, 99] on div at bounding box center [346, 118] width 231 height 69
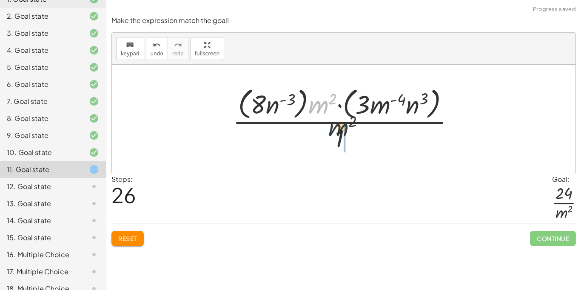
drag, startPoint x: 320, startPoint y: 102, endPoint x: 351, endPoint y: 138, distance: 47.6
click at [351, 138] on div at bounding box center [346, 118] width 237 height 69
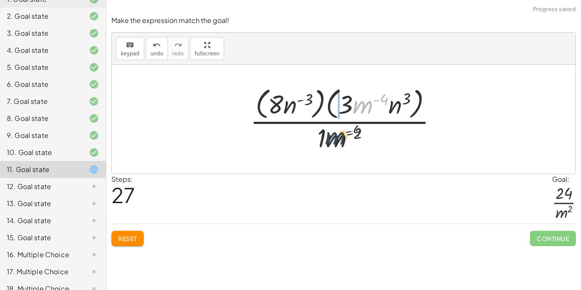
drag, startPoint x: 365, startPoint y: 106, endPoint x: 331, endPoint y: 143, distance: 50.9
click at [331, 143] on div at bounding box center [347, 118] width 202 height 69
drag, startPoint x: 353, startPoint y: 105, endPoint x: 328, endPoint y: 104, distance: 25.1
click at [328, 104] on div at bounding box center [347, 118] width 202 height 69
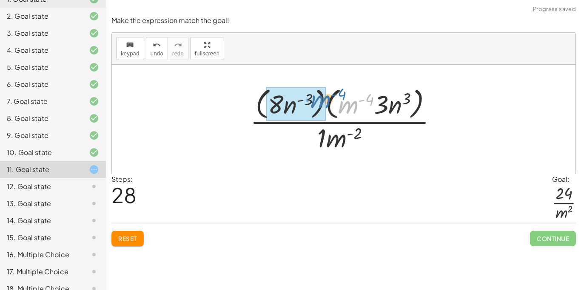
drag, startPoint x: 347, startPoint y: 105, endPoint x: 318, endPoint y: 100, distance: 29.4
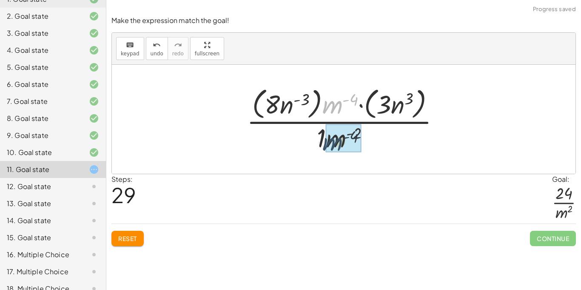
drag, startPoint x: 326, startPoint y: 102, endPoint x: 329, endPoint y: 134, distance: 32.0
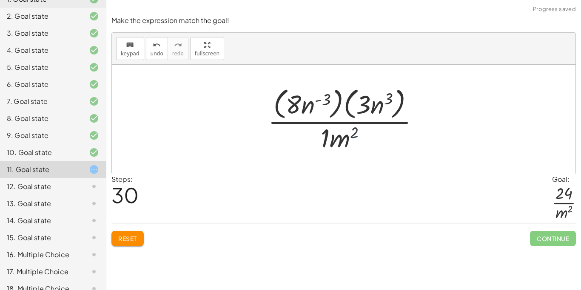
click at [354, 134] on div at bounding box center [347, 118] width 167 height 69
drag, startPoint x: 329, startPoint y: 99, endPoint x: 315, endPoint y: 102, distance: 14.3
click at [315, 102] on div at bounding box center [347, 118] width 167 height 69
click at [390, 95] on div at bounding box center [347, 118] width 167 height 69
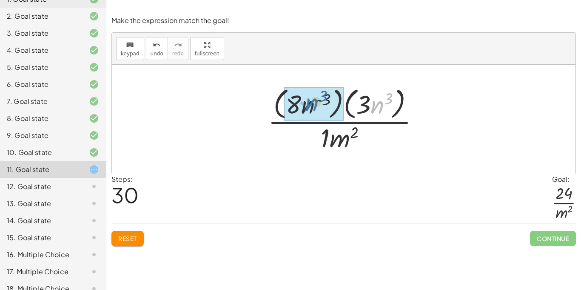
drag, startPoint x: 378, startPoint y: 106, endPoint x: 307, endPoint y: 105, distance: 71.0
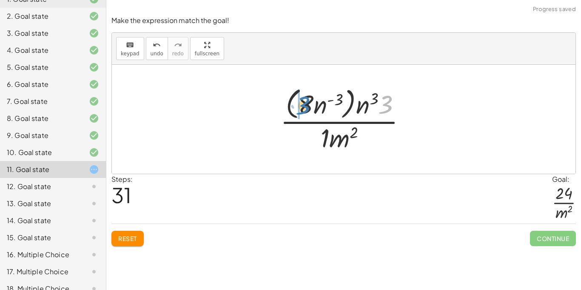
drag, startPoint x: 384, startPoint y: 112, endPoint x: 304, endPoint y: 113, distance: 80.8
click at [304, 113] on div at bounding box center [346, 118] width 141 height 69
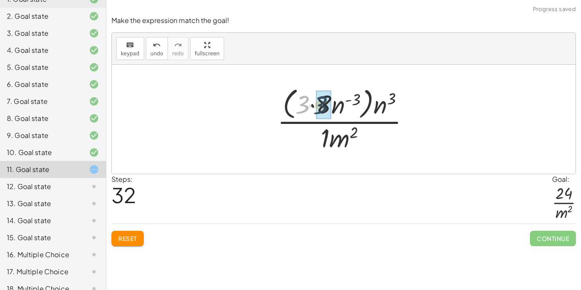
drag, startPoint x: 299, startPoint y: 108, endPoint x: 317, endPoint y: 109, distance: 18.3
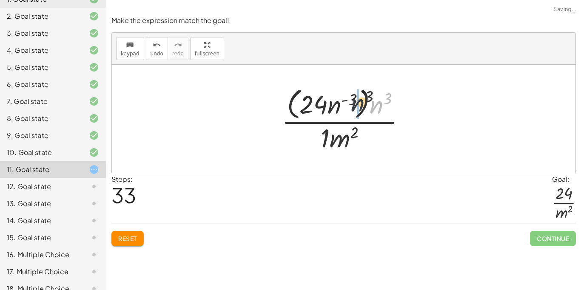
drag, startPoint x: 376, startPoint y: 110, endPoint x: 344, endPoint y: 106, distance: 32.1
click at [344, 106] on div at bounding box center [346, 118] width 139 height 69
drag, startPoint x: 364, startPoint y: 105, endPoint x: 344, endPoint y: 104, distance: 20.1
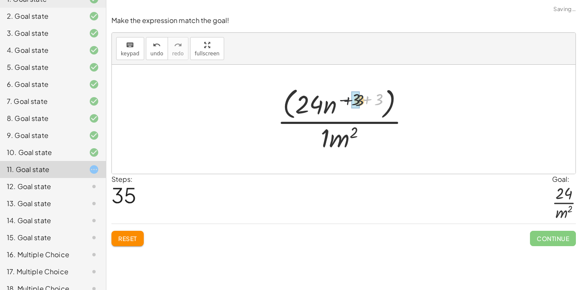
drag, startPoint x: 378, startPoint y: 100, endPoint x: 356, endPoint y: 101, distance: 21.3
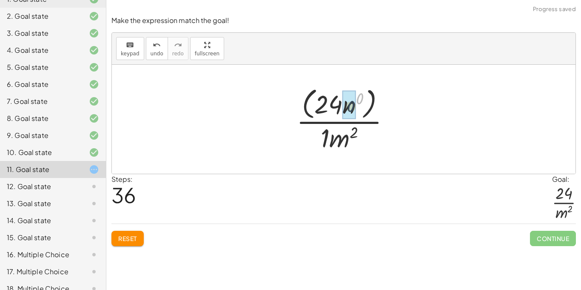
drag, startPoint x: 360, startPoint y: 101, endPoint x: 351, endPoint y: 109, distance: 12.4
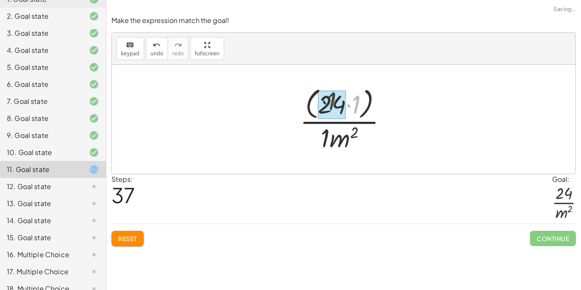
drag, startPoint x: 356, startPoint y: 114, endPoint x: 345, endPoint y: 120, distance: 12.6
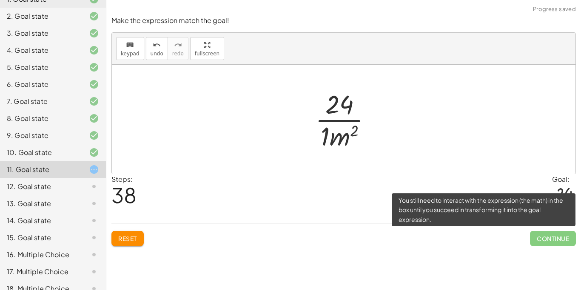
click at [546, 236] on span "Continue" at bounding box center [553, 237] width 46 height 15
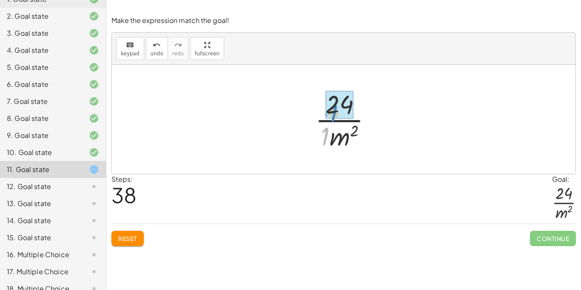
drag, startPoint x: 327, startPoint y: 134, endPoint x: 336, endPoint y: 109, distance: 26.1
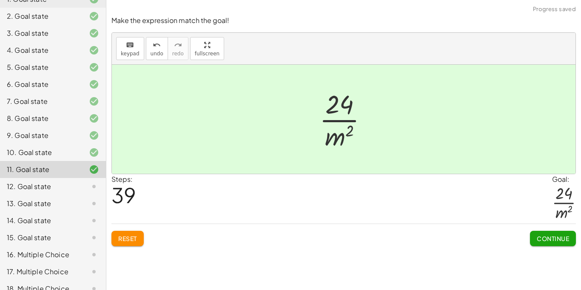
click at [538, 239] on span "Continue" at bounding box center [553, 238] width 32 height 8
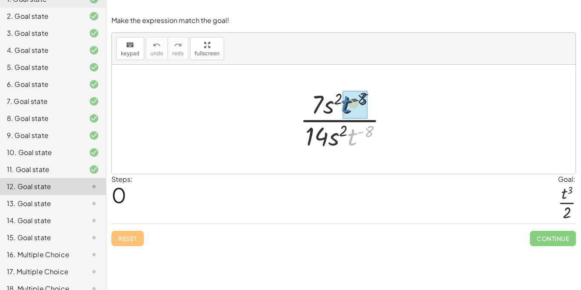
drag, startPoint x: 353, startPoint y: 139, endPoint x: 345, endPoint y: 106, distance: 33.9
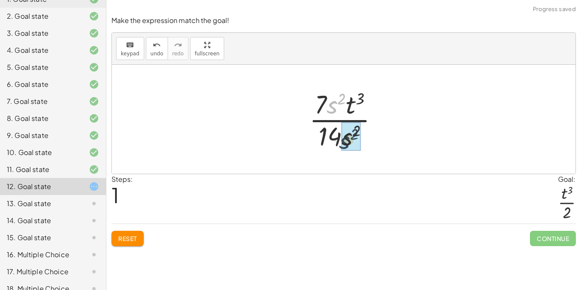
drag, startPoint x: 330, startPoint y: 106, endPoint x: 344, endPoint y: 145, distance: 42.1
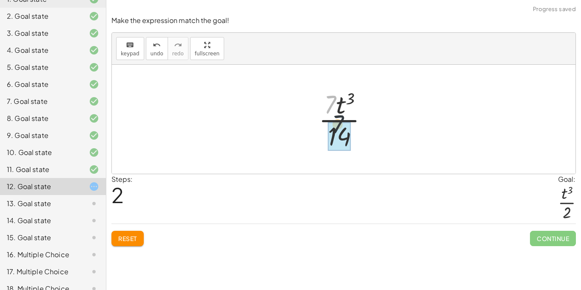
drag, startPoint x: 327, startPoint y: 113, endPoint x: 336, endPoint y: 137, distance: 24.9
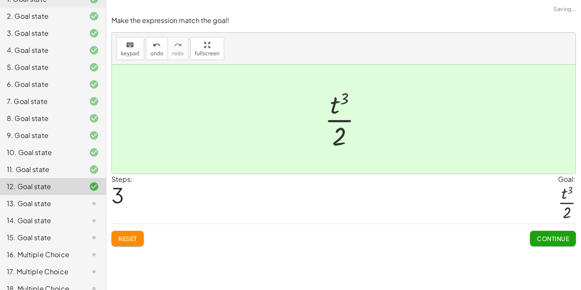
click at [549, 237] on span "Continue" at bounding box center [553, 238] width 32 height 8
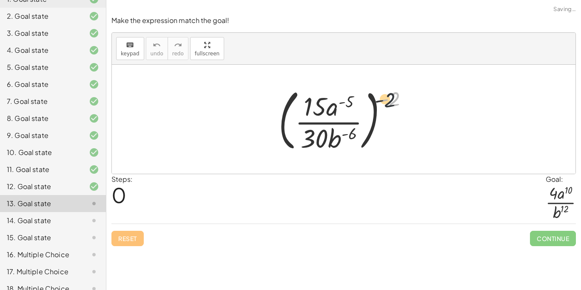
drag, startPoint x: 393, startPoint y: 95, endPoint x: 352, endPoint y: 105, distance: 41.6
click at [352, 105] on div at bounding box center [346, 119] width 145 height 71
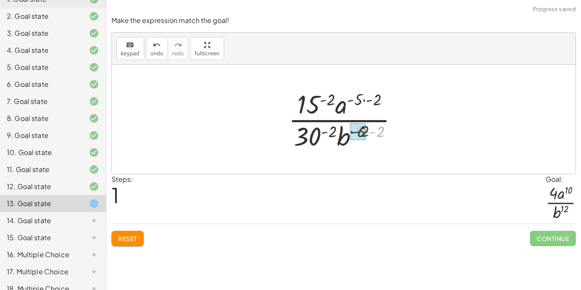
drag, startPoint x: 383, startPoint y: 133, endPoint x: 366, endPoint y: 133, distance: 17.0
click at [366, 133] on div at bounding box center [346, 118] width 125 height 65
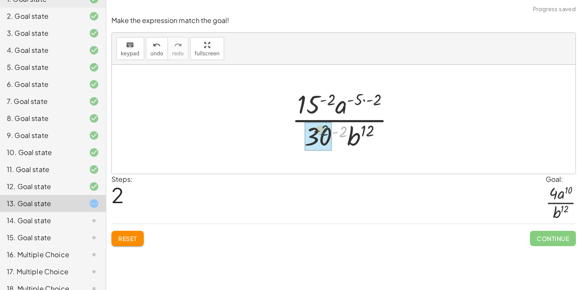
drag, startPoint x: 344, startPoint y: 134, endPoint x: 323, endPoint y: 133, distance: 21.7
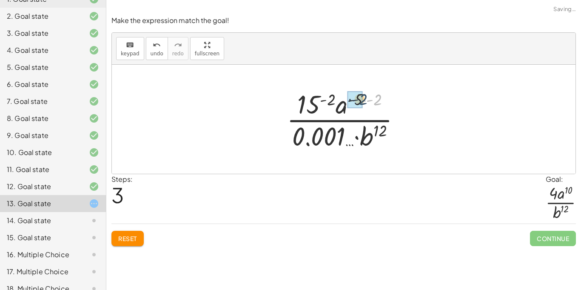
drag, startPoint x: 374, startPoint y: 102, endPoint x: 359, endPoint y: 102, distance: 14.9
click at [363, 102] on div at bounding box center [346, 118] width 129 height 65
drag, startPoint x: 342, startPoint y: 97, endPoint x: 323, endPoint y: 100, distance: 18.9
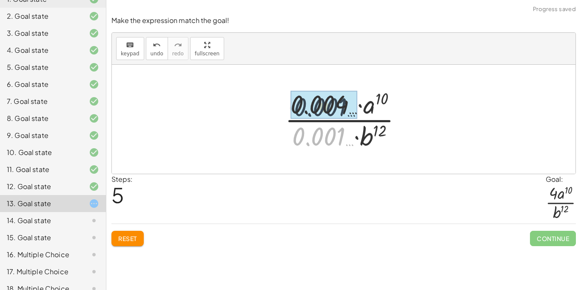
drag, startPoint x: 319, startPoint y: 128, endPoint x: 321, endPoint y: 110, distance: 18.4
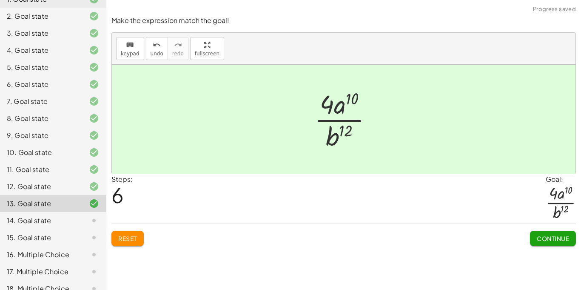
click at [552, 235] on span "Continue" at bounding box center [553, 238] width 32 height 8
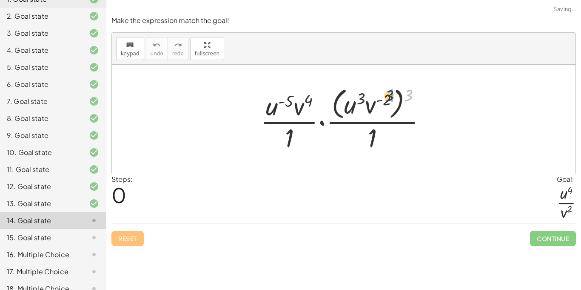
drag, startPoint x: 408, startPoint y: 94, endPoint x: 379, endPoint y: 97, distance: 28.6
click at [379, 97] on div at bounding box center [347, 118] width 182 height 69
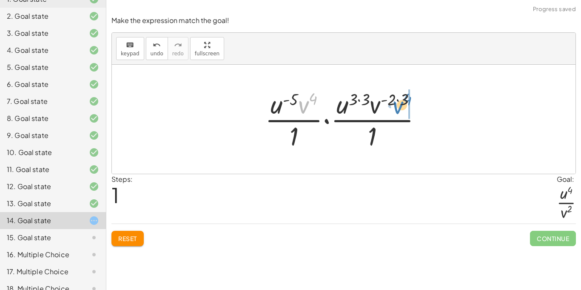
drag, startPoint x: 303, startPoint y: 111, endPoint x: 395, endPoint y: 112, distance: 91.4
click at [395, 112] on div at bounding box center [347, 118] width 172 height 65
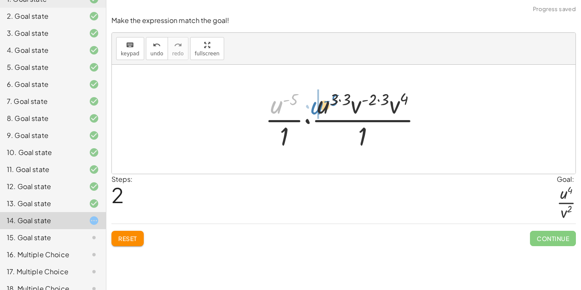
drag, startPoint x: 280, startPoint y: 104, endPoint x: 324, endPoint y: 104, distance: 43.8
click at [324, 104] on div at bounding box center [347, 118] width 172 height 65
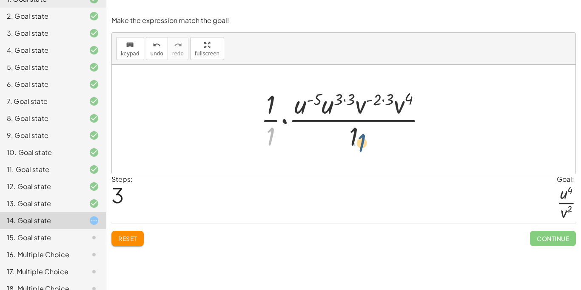
drag, startPoint x: 270, startPoint y: 139, endPoint x: 364, endPoint y: 147, distance: 94.3
click at [364, 147] on div at bounding box center [346, 118] width 181 height 65
drag, startPoint x: 269, startPoint y: 100, endPoint x: 353, endPoint y: 138, distance: 92.5
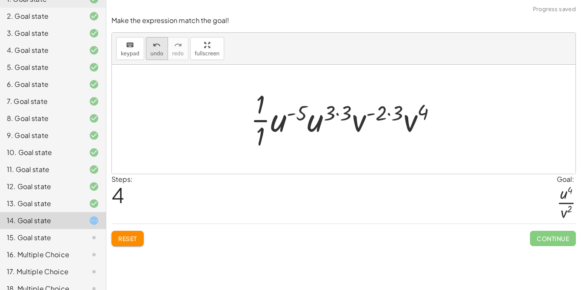
click at [156, 51] on span "undo" at bounding box center [157, 54] width 13 height 6
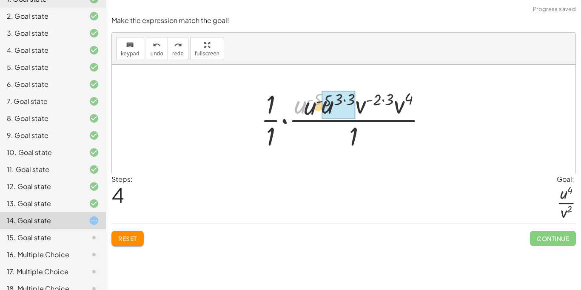
drag, startPoint x: 299, startPoint y: 110, endPoint x: 321, endPoint y: 113, distance: 22.3
click at [321, 113] on div at bounding box center [346, 118] width 181 height 65
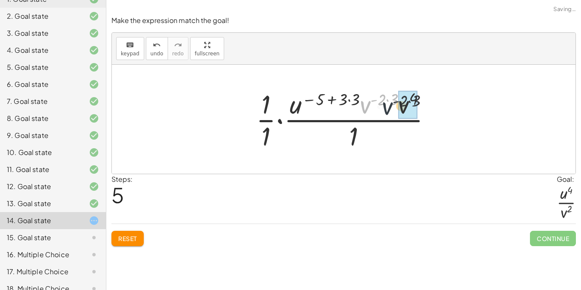
drag, startPoint x: 362, startPoint y: 106, endPoint x: 395, endPoint y: 108, distance: 32.4
click at [395, 108] on div at bounding box center [347, 118] width 191 height 65
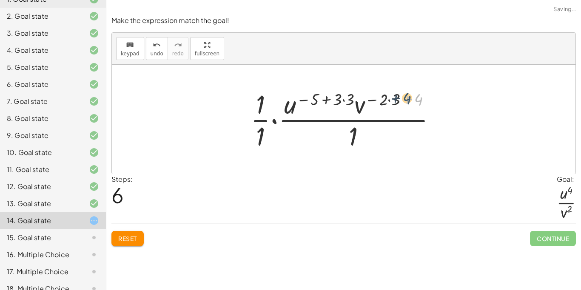
drag, startPoint x: 418, startPoint y: 101, endPoint x: 405, endPoint y: 100, distance: 12.8
click at [405, 100] on div at bounding box center [346, 118] width 201 height 65
drag, startPoint x: 394, startPoint y: 97, endPoint x: 382, endPoint y: 97, distance: 11.9
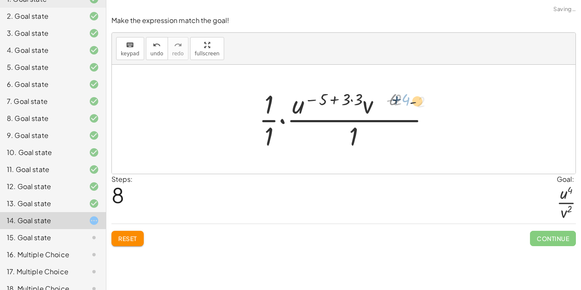
drag, startPoint x: 388, startPoint y: 100, endPoint x: 413, endPoint y: 102, distance: 24.8
click at [413, 102] on div at bounding box center [346, 118] width 159 height 65
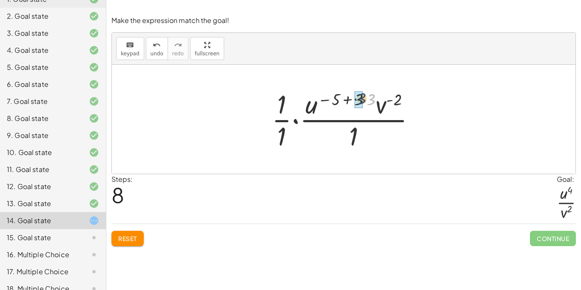
drag, startPoint x: 368, startPoint y: 99, endPoint x: 358, endPoint y: 98, distance: 9.8
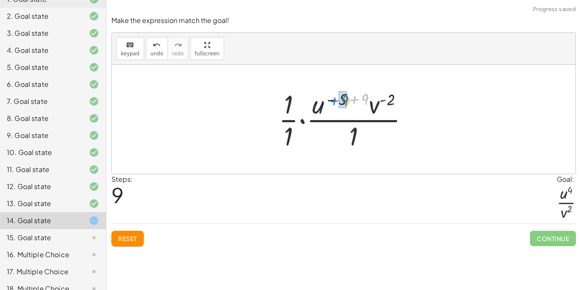
drag, startPoint x: 363, startPoint y: 100, endPoint x: 342, endPoint y: 101, distance: 20.9
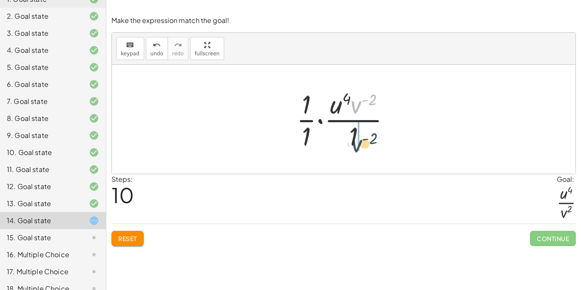
drag, startPoint x: 358, startPoint y: 105, endPoint x: 356, endPoint y: 143, distance: 37.5
click at [356, 143] on div at bounding box center [346, 118] width 109 height 65
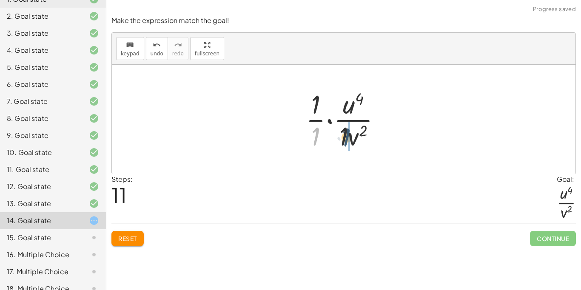
drag, startPoint x: 316, startPoint y: 135, endPoint x: 347, endPoint y: 136, distance: 31.1
click at [347, 136] on div at bounding box center [347, 118] width 91 height 65
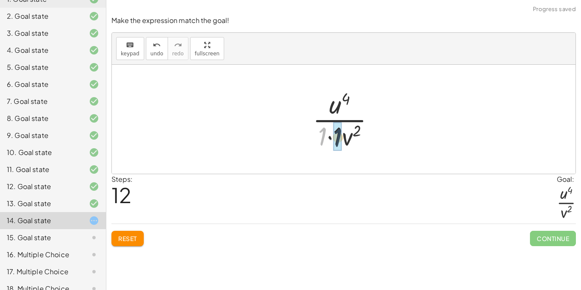
drag, startPoint x: 320, startPoint y: 139, endPoint x: 336, endPoint y: 139, distance: 15.3
drag, startPoint x: 330, startPoint y: 142, endPoint x: 329, endPoint y: 116, distance: 26.4
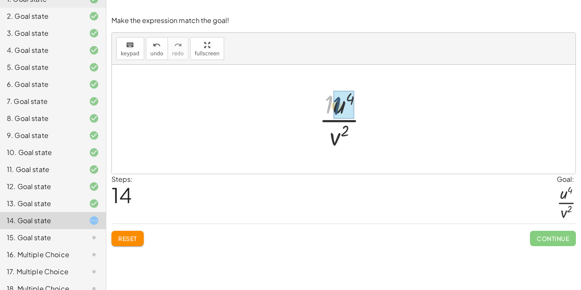
drag, startPoint x: 327, startPoint y: 111, endPoint x: 335, endPoint y: 112, distance: 8.2
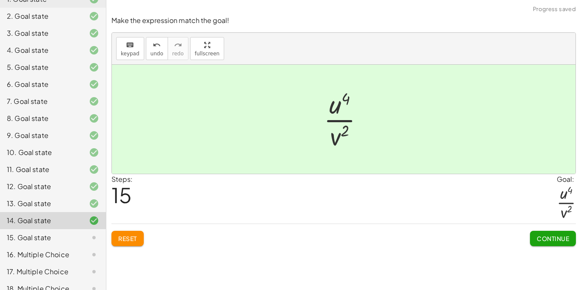
click at [537, 232] on button "Continue" at bounding box center [553, 237] width 46 height 15
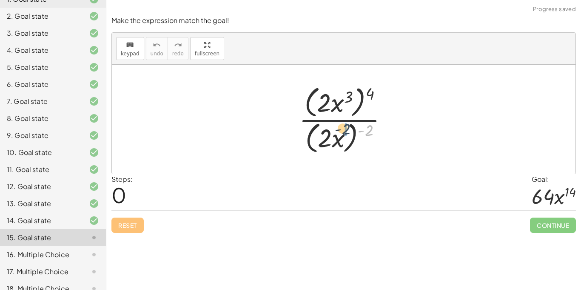
drag, startPoint x: 366, startPoint y: 135, endPoint x: 342, endPoint y: 134, distance: 23.8
click at [342, 134] on div at bounding box center [347, 118] width 104 height 73
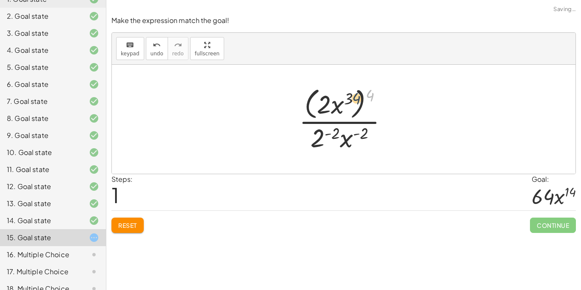
drag, startPoint x: 366, startPoint y: 100, endPoint x: 351, endPoint y: 105, distance: 16.0
click at [351, 105] on div at bounding box center [347, 118] width 104 height 69
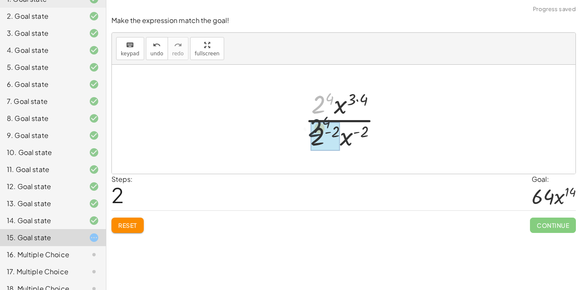
drag, startPoint x: 316, startPoint y: 108, endPoint x: 312, endPoint y: 133, distance: 25.3
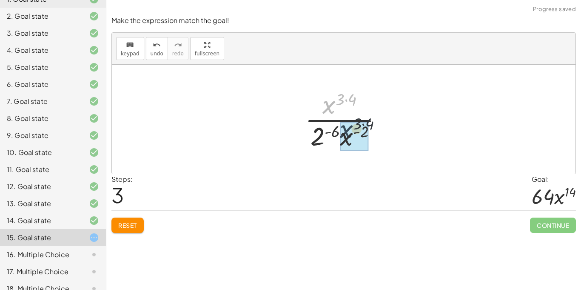
drag, startPoint x: 328, startPoint y: 113, endPoint x: 345, endPoint y: 137, distance: 29.6
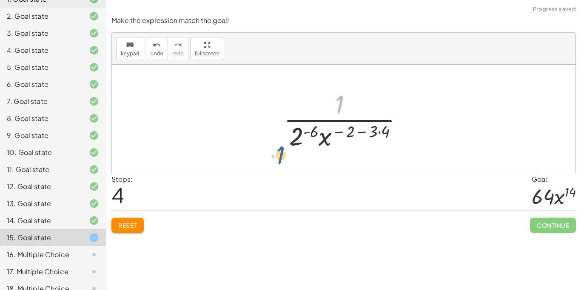
drag, startPoint x: 338, startPoint y: 110, endPoint x: 279, endPoint y: 162, distance: 79.0
click at [279, 162] on div "· ( · 2 · x 3 ) 4 · ( · 2 · x ) ( - 2 ) · ( · 2 · x 3 ) 4 · 2 ( - 2 ) · x ( - 2…" at bounding box center [344, 119] width 464 height 109
drag, startPoint x: 309, startPoint y: 134, endPoint x: 296, endPoint y: 135, distance: 12.4
click at [296, 135] on div at bounding box center [346, 118] width 135 height 65
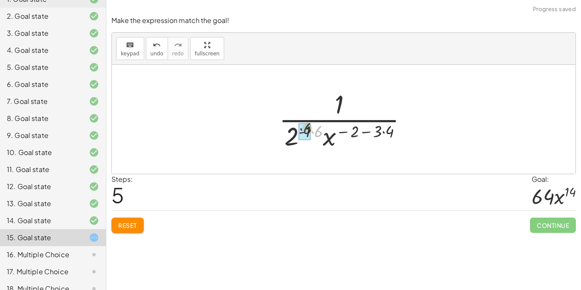
drag, startPoint x: 321, startPoint y: 133, endPoint x: 308, endPoint y: 130, distance: 13.1
drag, startPoint x: 311, startPoint y: 134, endPoint x: 297, endPoint y: 134, distance: 14.0
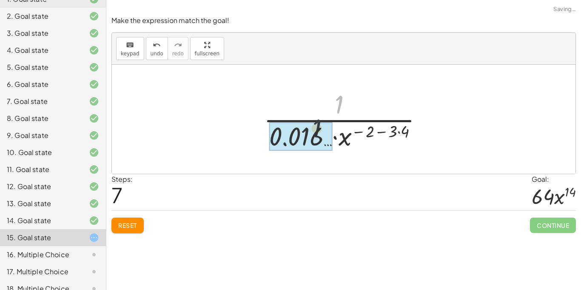
drag, startPoint x: 339, startPoint y: 102, endPoint x: 301, endPoint y: 139, distance: 53.2
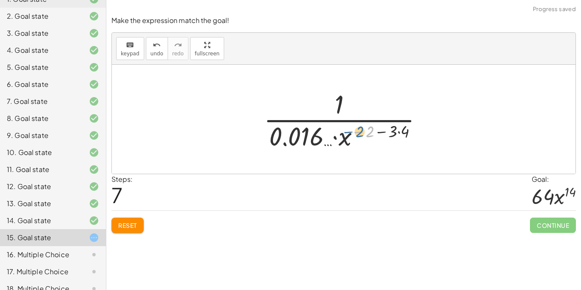
drag, startPoint x: 369, startPoint y: 133, endPoint x: 364, endPoint y: 135, distance: 5.1
click at [364, 135] on div at bounding box center [346, 118] width 174 height 65
drag, startPoint x: 403, startPoint y: 134, endPoint x: 388, endPoint y: 134, distance: 14.9
click at [388, 134] on div at bounding box center [346, 118] width 174 height 65
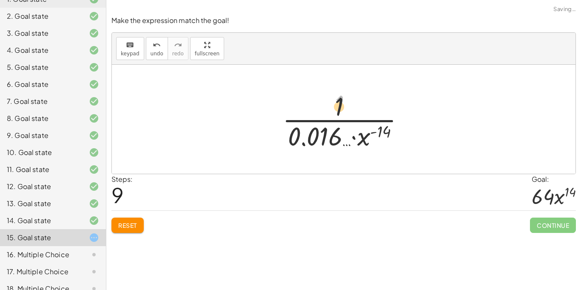
click at [336, 114] on div at bounding box center [346, 118] width 137 height 65
drag, startPoint x: 364, startPoint y: 143, endPoint x: 361, endPoint y: 117, distance: 25.7
click at [361, 117] on div at bounding box center [346, 118] width 137 height 65
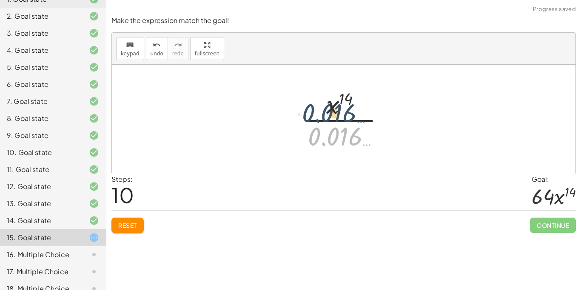
drag, startPoint x: 338, startPoint y: 131, endPoint x: 329, endPoint y: 100, distance: 32.5
click at [329, 100] on div at bounding box center [346, 118] width 97 height 65
drag, startPoint x: 342, startPoint y: 137, endPoint x: 316, endPoint y: 100, distance: 44.9
click at [316, 100] on div at bounding box center [346, 118] width 97 height 65
drag, startPoint x: 340, startPoint y: 130, endPoint x: 337, endPoint y: 108, distance: 21.5
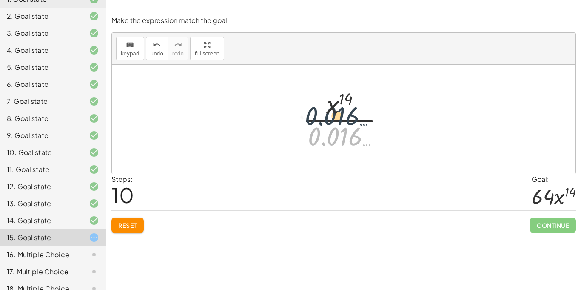
click at [337, 108] on div at bounding box center [346, 118] width 97 height 65
click at [330, 144] on div at bounding box center [346, 118] width 97 height 65
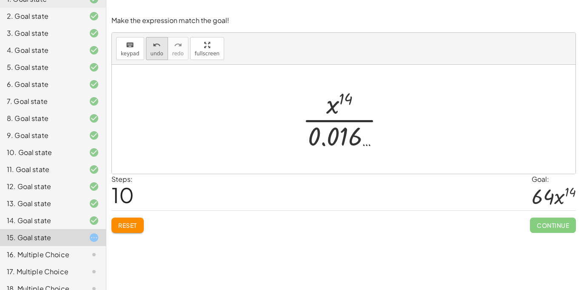
click at [157, 49] on icon "undo" at bounding box center [157, 45] width 8 height 10
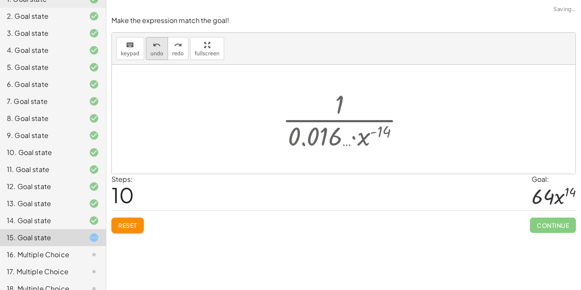
click at [157, 49] on icon "undo" at bounding box center [157, 45] width 8 height 10
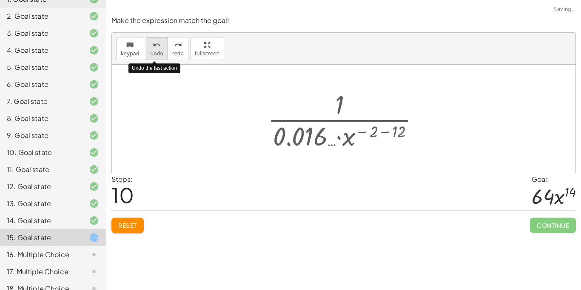
click at [157, 49] on icon "undo" at bounding box center [157, 45] width 8 height 10
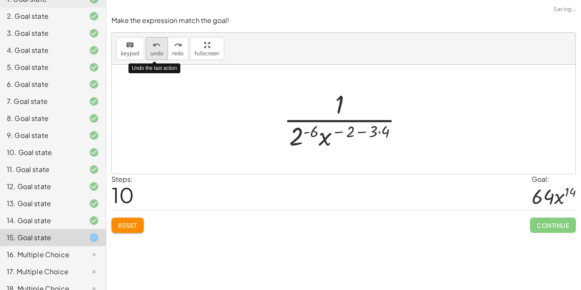
click at [157, 49] on icon "undo" at bounding box center [157, 45] width 8 height 10
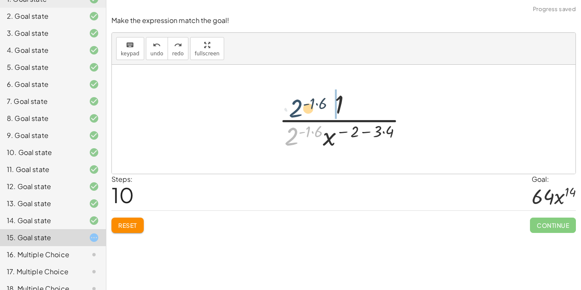
drag, startPoint x: 294, startPoint y: 139, endPoint x: 298, endPoint y: 109, distance: 30.4
click at [298, 109] on div at bounding box center [347, 118] width 144 height 65
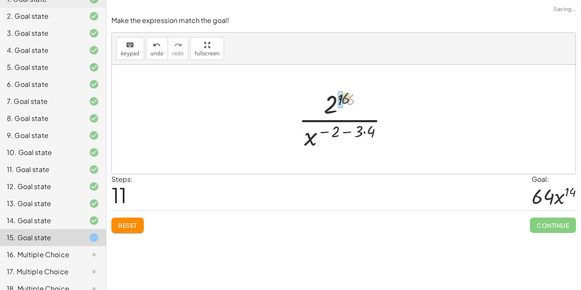
drag, startPoint x: 349, startPoint y: 103, endPoint x: 339, endPoint y: 100, distance: 10.5
drag, startPoint x: 345, startPoint y: 102, endPoint x: 332, endPoint y: 105, distance: 13.5
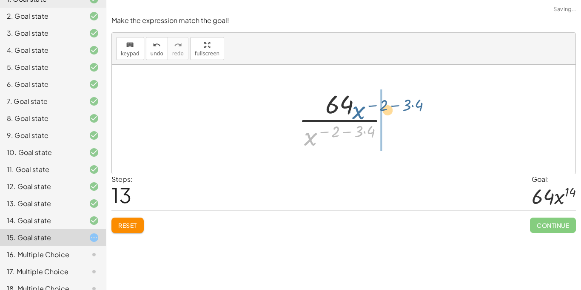
drag, startPoint x: 306, startPoint y: 141, endPoint x: 356, endPoint y: 111, distance: 58.6
click at [356, 111] on div at bounding box center [346, 118] width 105 height 65
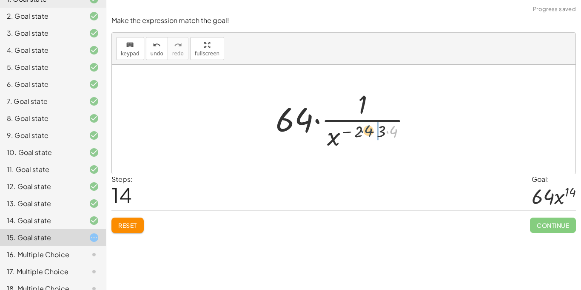
drag, startPoint x: 388, startPoint y: 132, endPoint x: 362, endPoint y: 131, distance: 26.0
click at [362, 131] on div at bounding box center [346, 118] width 151 height 65
drag, startPoint x: 358, startPoint y: 102, endPoint x: 298, endPoint y: 119, distance: 62.6
click at [298, 119] on div at bounding box center [346, 118] width 151 height 65
click at [151, 48] on div "undo" at bounding box center [157, 45] width 13 height 10
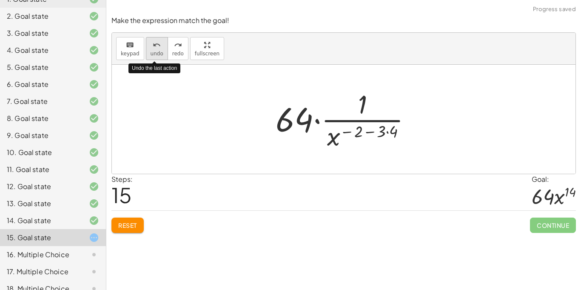
click at [151, 48] on div "undo" at bounding box center [157, 45] width 13 height 10
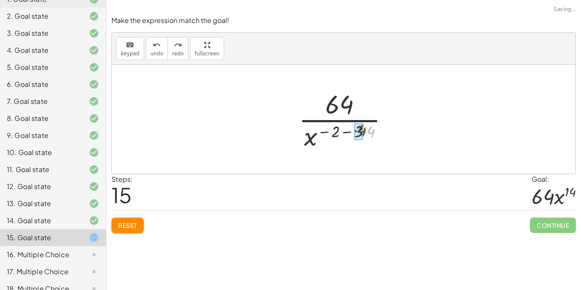
drag, startPoint x: 368, startPoint y: 131, endPoint x: 358, endPoint y: 130, distance: 9.9
drag, startPoint x: 325, startPoint y: 136, endPoint x: 349, endPoint y: 104, distance: 39.9
click at [349, 104] on div at bounding box center [347, 118] width 68 height 65
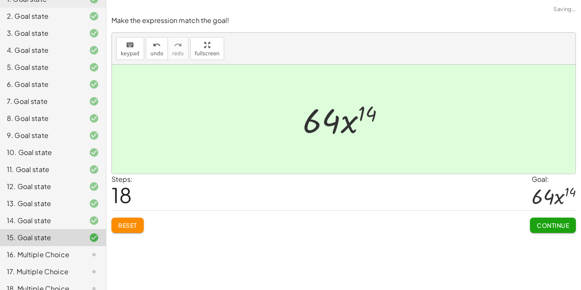
click at [555, 221] on span "Continue" at bounding box center [553, 225] width 32 height 8
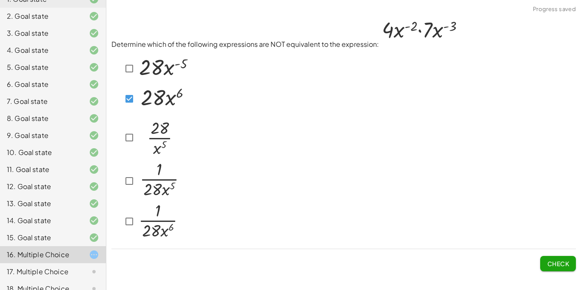
click at [543, 265] on button "Check" at bounding box center [558, 263] width 36 height 15
click at [569, 259] on button "Check" at bounding box center [558, 263] width 36 height 15
click at [555, 268] on button "Check" at bounding box center [558, 263] width 36 height 15
click at [556, 257] on button "Check" at bounding box center [558, 263] width 36 height 15
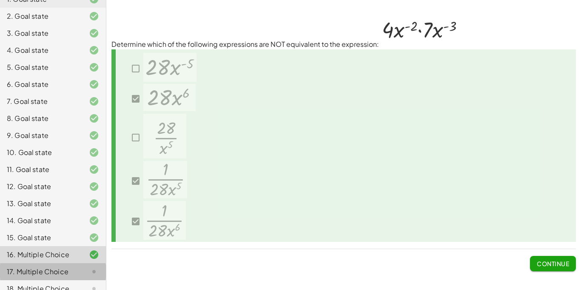
click at [31, 268] on div "17. Multiple Choice" at bounding box center [53, 271] width 106 height 17
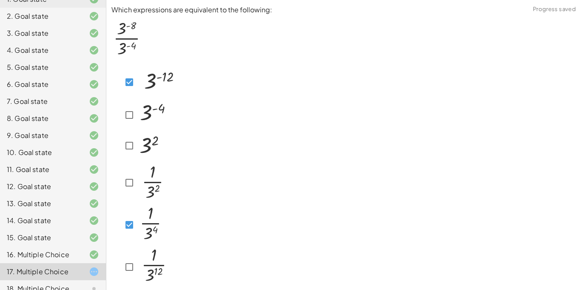
scroll to position [34, 0]
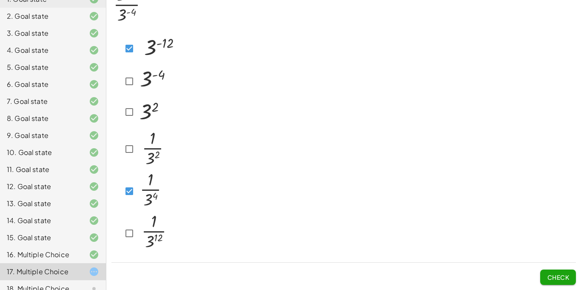
click at [555, 276] on span "Check" at bounding box center [558, 277] width 22 height 8
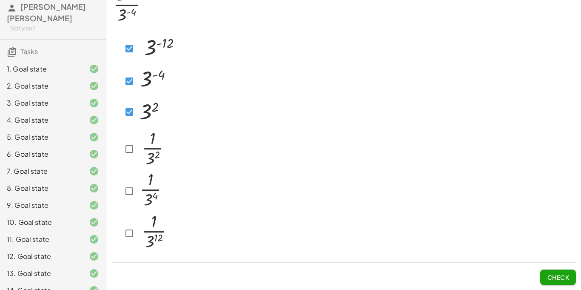
click at [550, 270] on button "Check" at bounding box center [558, 276] width 36 height 15
click at [554, 278] on span "Check" at bounding box center [558, 277] width 22 height 8
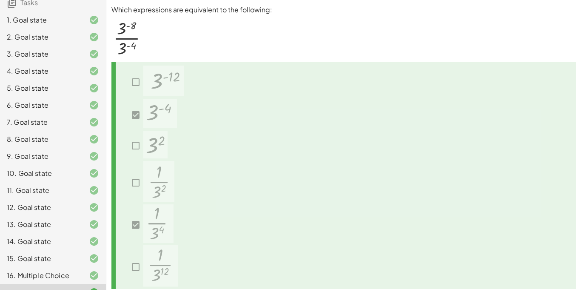
scroll to position [113, 0]
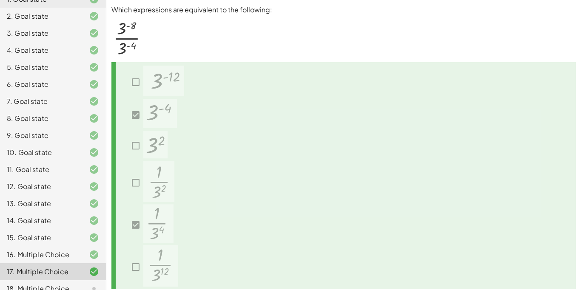
click at [72, 283] on div "18. Multiple Choice" at bounding box center [41, 288] width 68 height 10
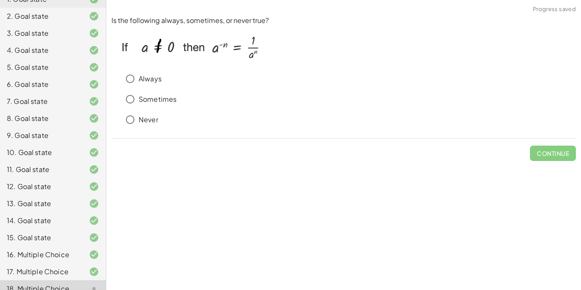
click at [148, 78] on p "Always" at bounding box center [150, 79] width 23 height 10
click at [556, 156] on span "Check" at bounding box center [558, 153] width 22 height 8
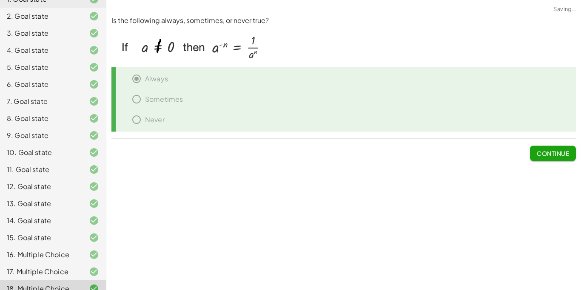
click at [556, 156] on span "Continue" at bounding box center [553, 153] width 32 height 8
